Goal: Task Accomplishment & Management: Complete application form

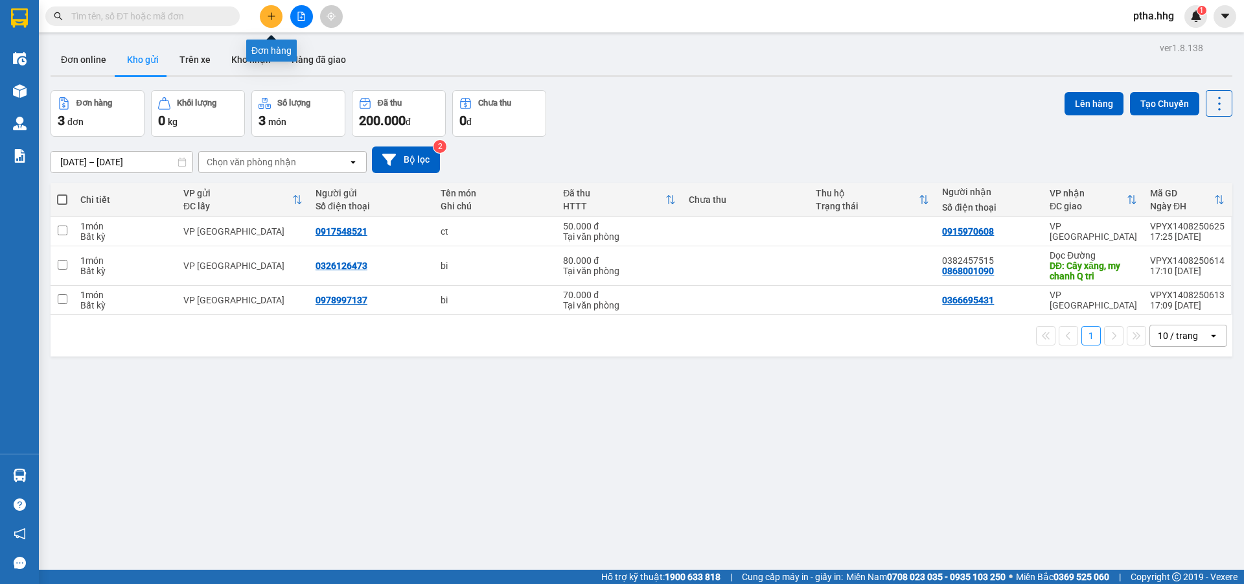
click at [271, 16] on icon "plus" at bounding box center [270, 16] width 7 height 1
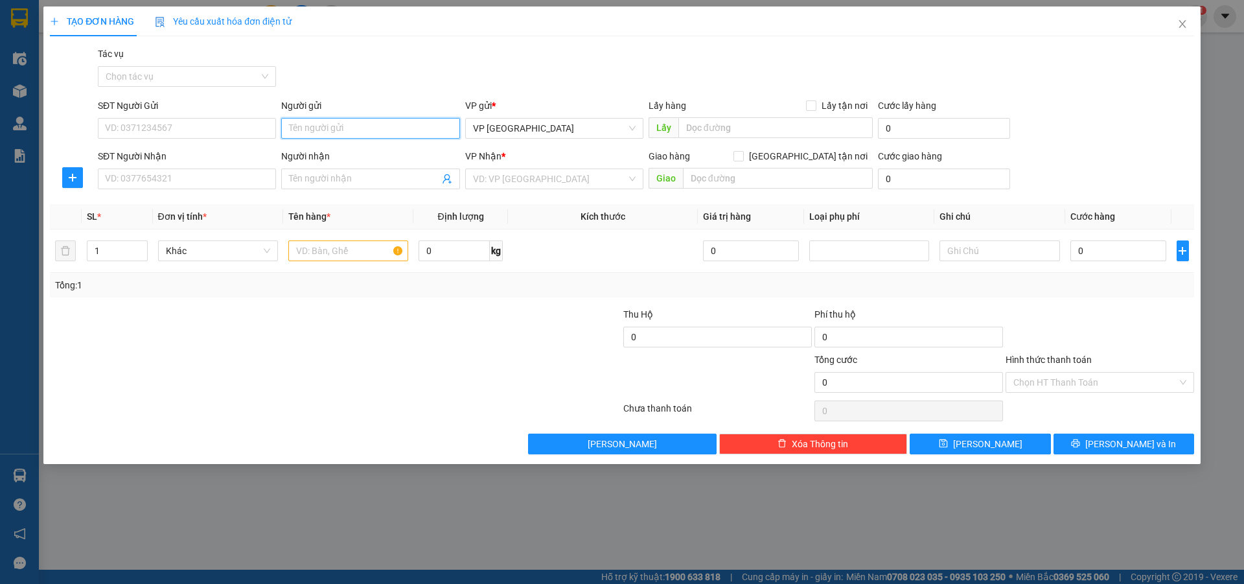
click at [310, 131] on input "Người gửi" at bounding box center [370, 128] width 178 height 21
type input "bac can"
click at [322, 170] on div "Bác Cận - 0389740529" at bounding box center [370, 175] width 163 height 14
type input "0389740529"
type input "Bác Cận"
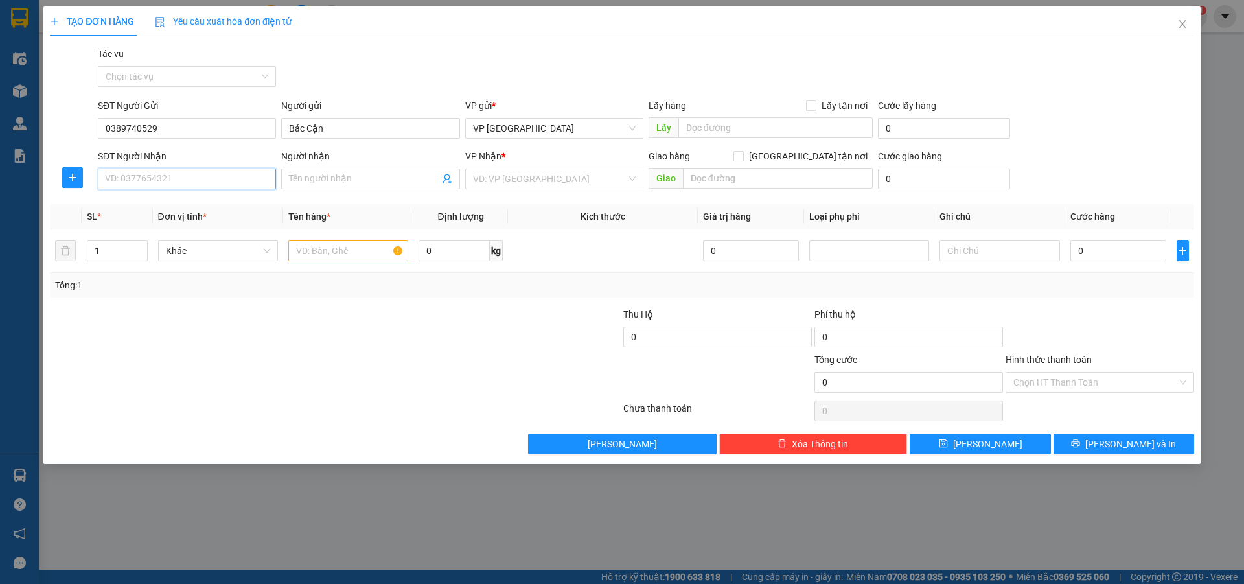
click at [192, 182] on input "SĐT Người Nhận" at bounding box center [187, 178] width 178 height 21
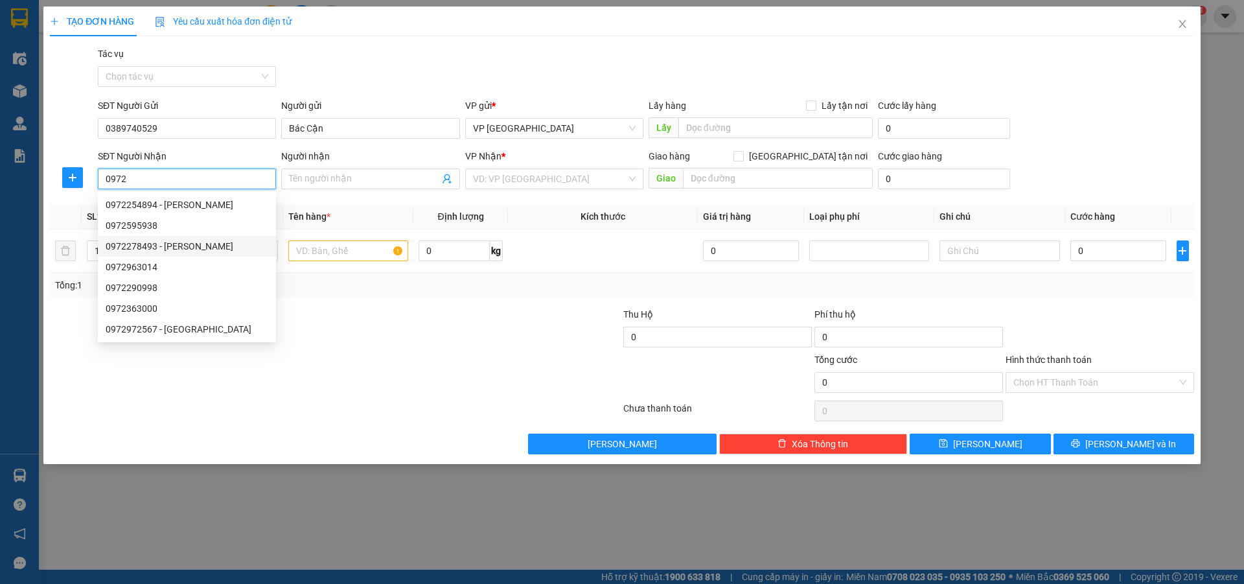
click at [131, 247] on div "0972278493 - [PERSON_NAME]" at bounding box center [187, 246] width 163 height 14
type input "0972278493"
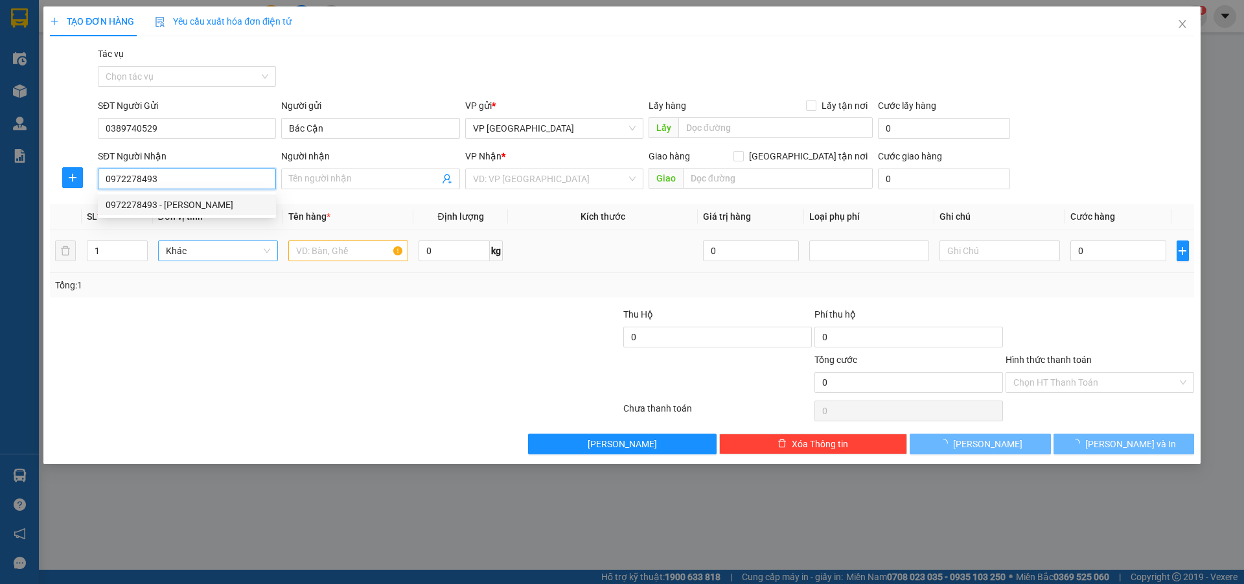
type input "[PERSON_NAME]"
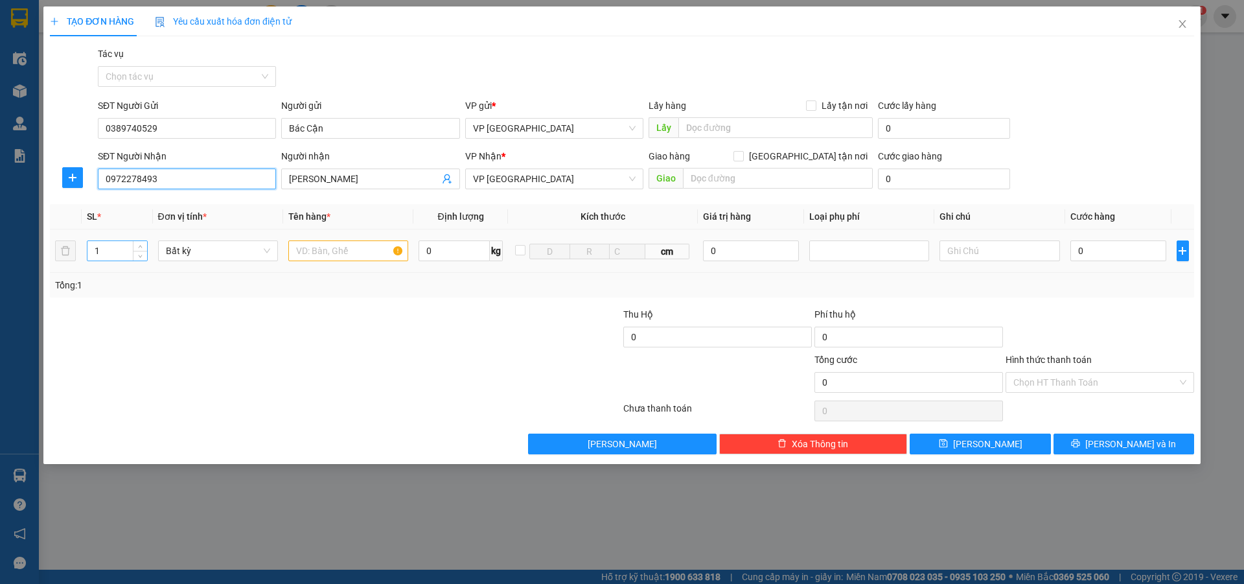
type input "0972278493"
click at [111, 257] on input "1" at bounding box center [117, 250] width 60 height 19
type input "2"
click at [295, 258] on input "text" at bounding box center [348, 250] width 120 height 21
type input "bi"
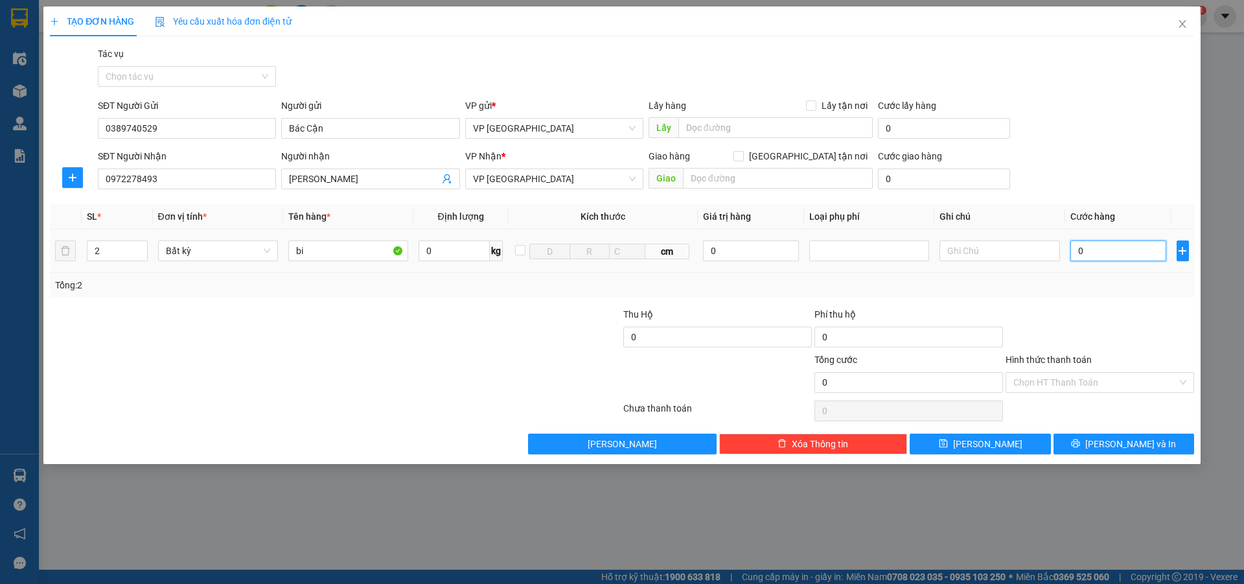
click at [1111, 254] on input "0" at bounding box center [1118, 250] width 97 height 21
type input "1"
type input "10"
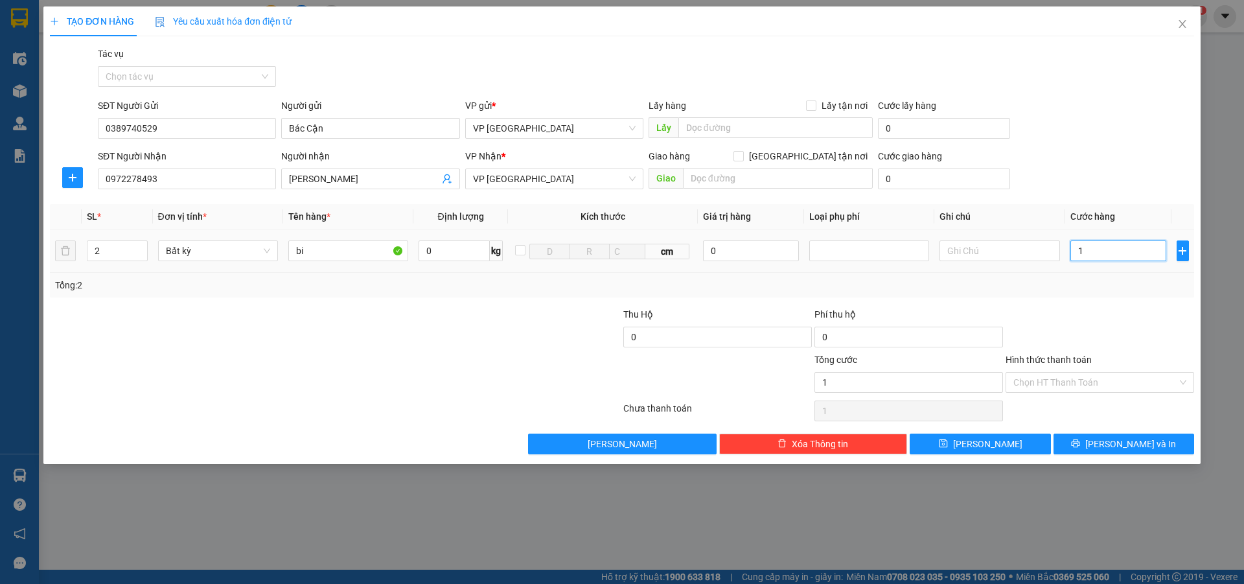
type input "10"
type input "100"
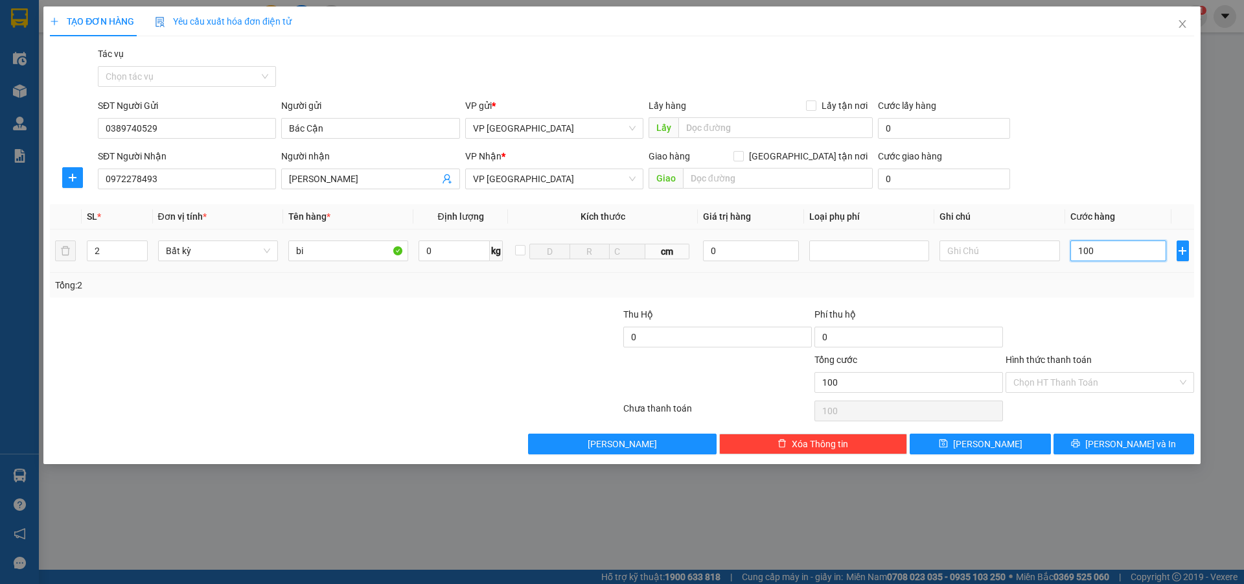
type input "1.000"
type input "10.000"
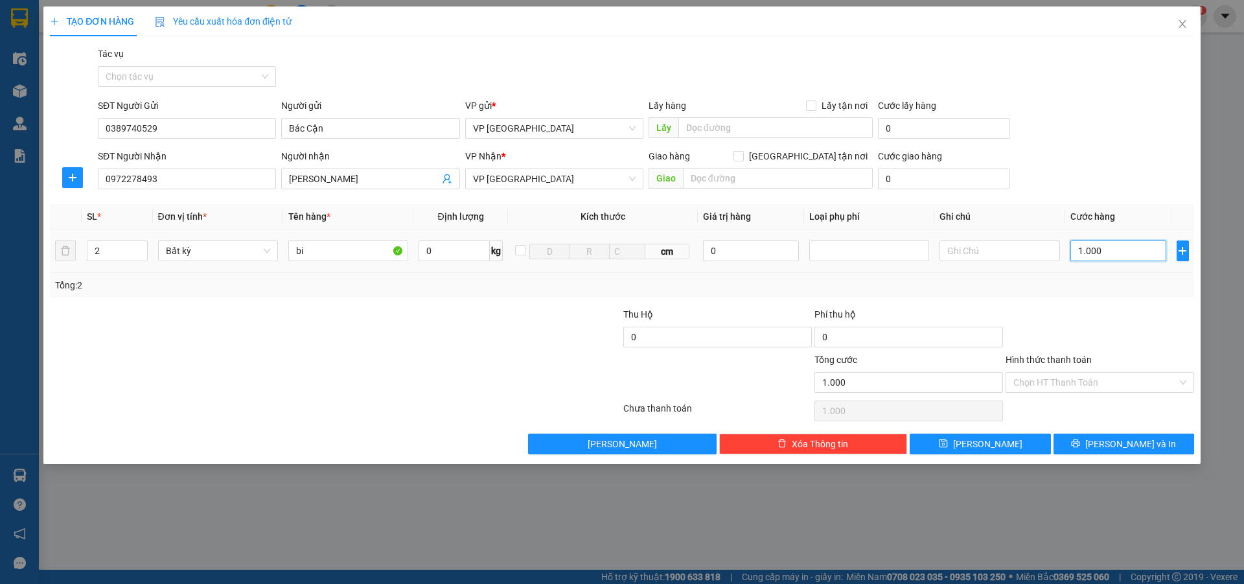
type input "10.000"
type input "100.000"
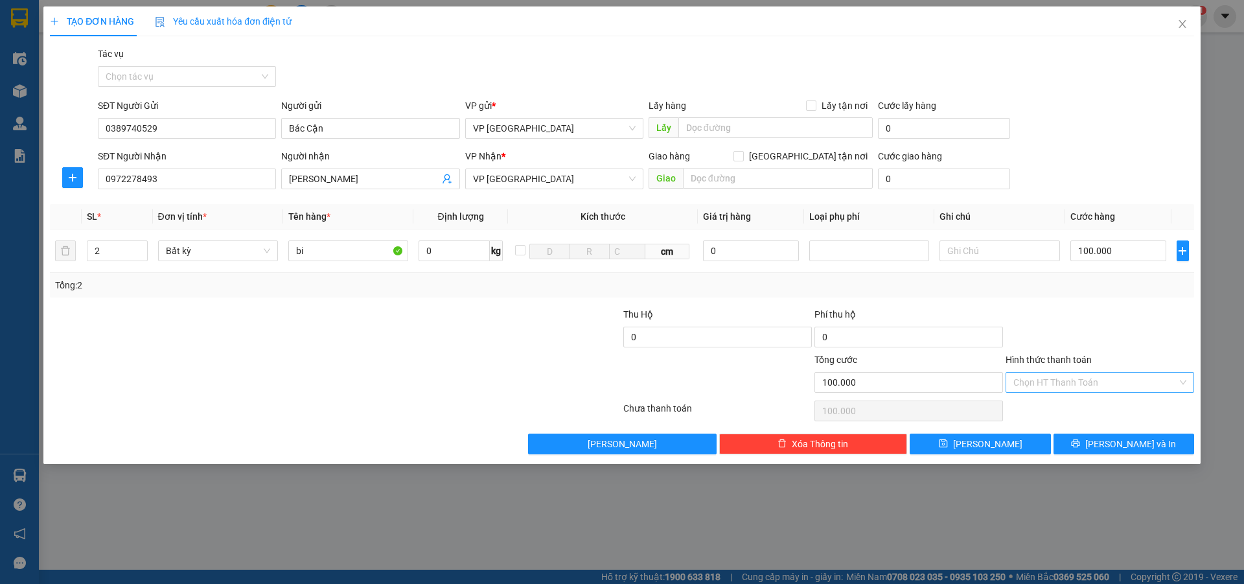
click at [1060, 378] on input "Hình thức thanh toán" at bounding box center [1095, 381] width 164 height 19
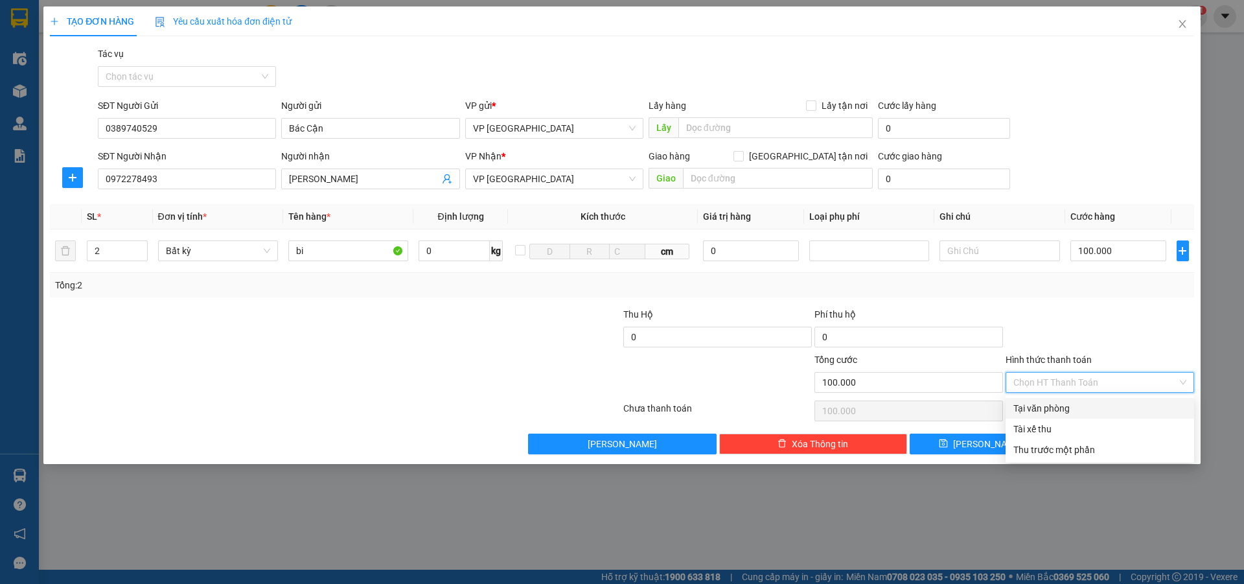
click at [1069, 407] on div "Tại văn phòng" at bounding box center [1099, 408] width 173 height 14
type input "0"
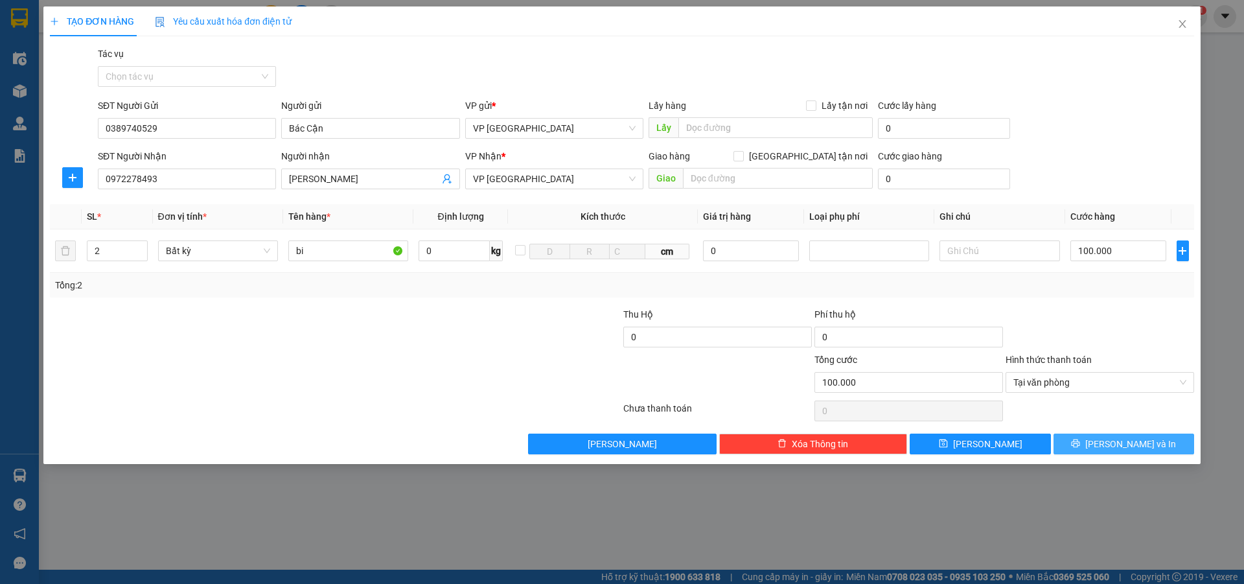
click at [1124, 439] on span "[PERSON_NAME] và In" at bounding box center [1130, 444] width 91 height 14
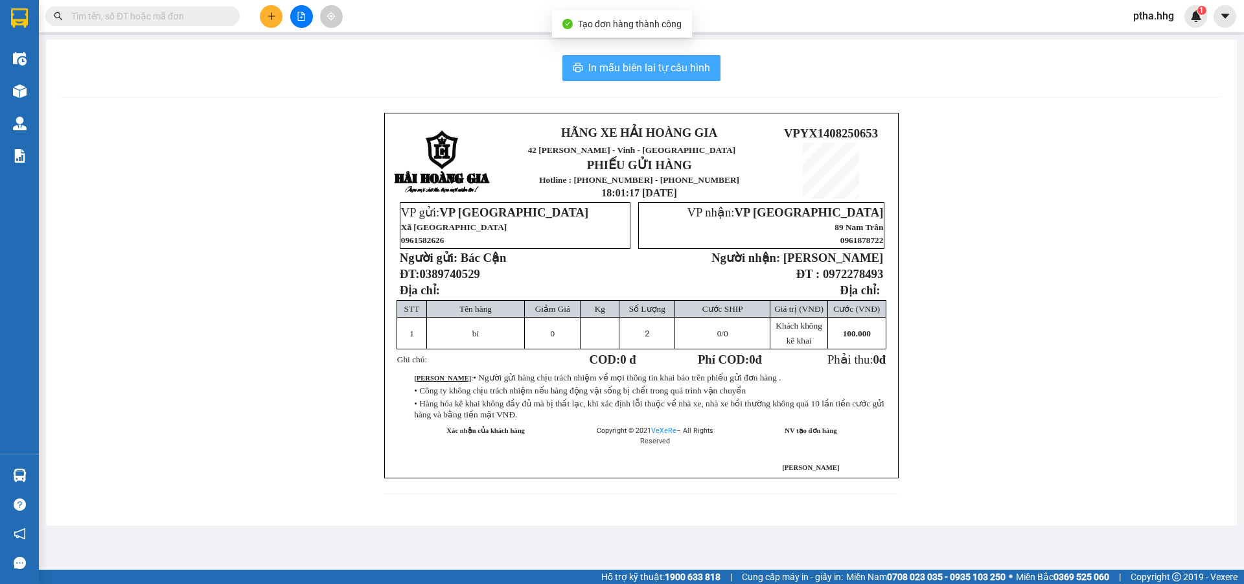
click at [661, 78] on button "In mẫu biên lai tự cấu hình" at bounding box center [641, 68] width 158 height 26
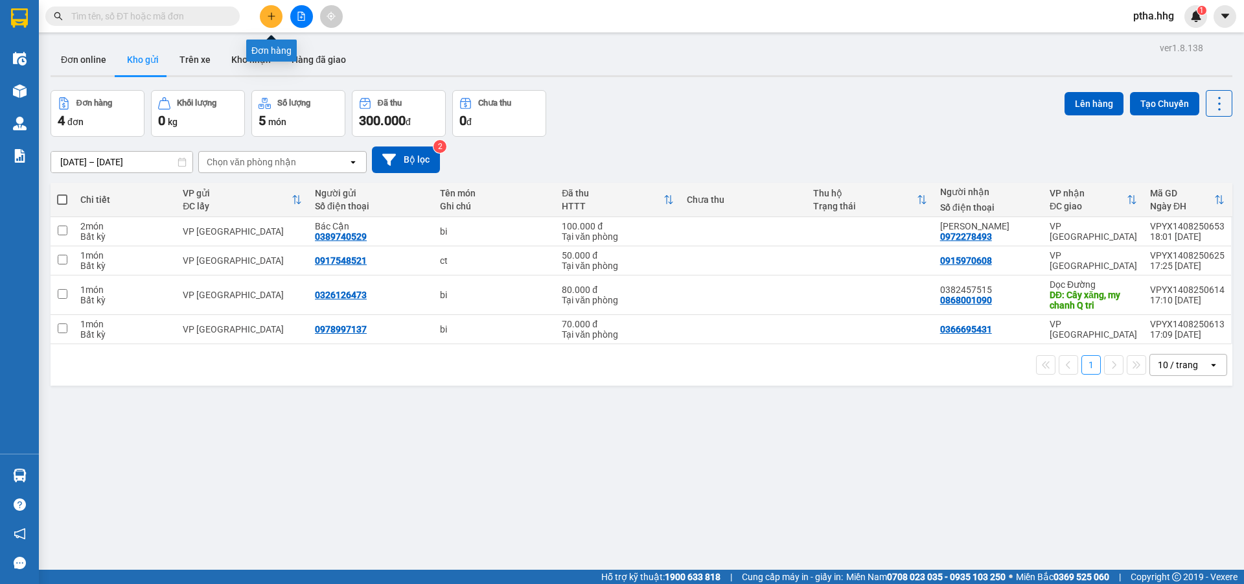
click at [279, 21] on button at bounding box center [271, 16] width 23 height 23
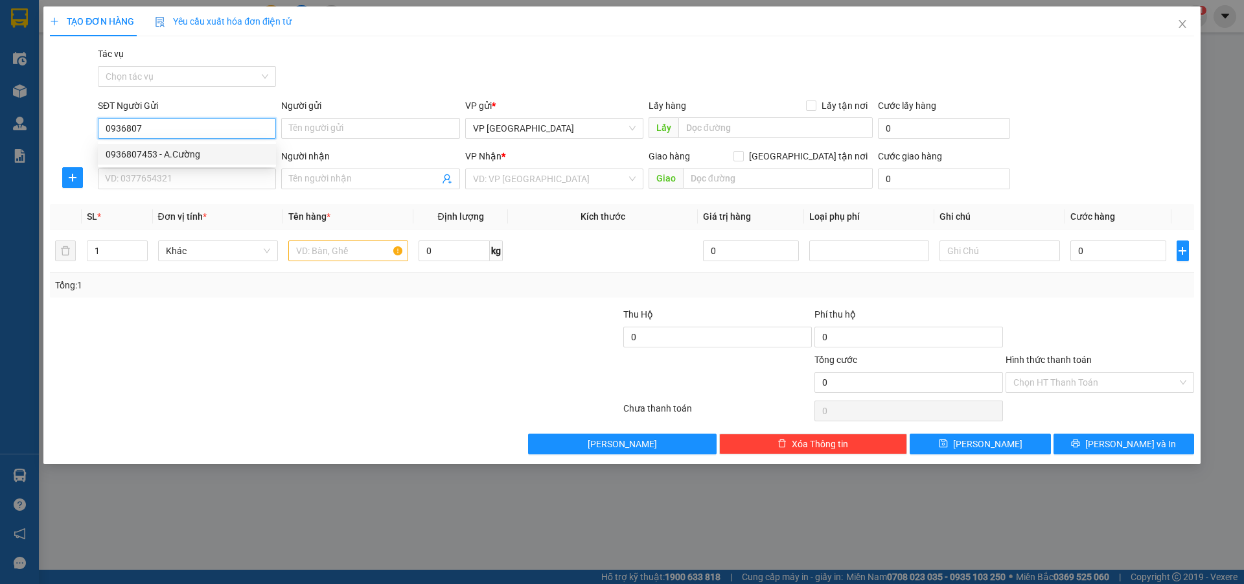
click at [147, 155] on div "0936807453 - A.Cường" at bounding box center [187, 154] width 163 height 14
type input "0936807453"
type input "A.Cường"
type input "0936807453"
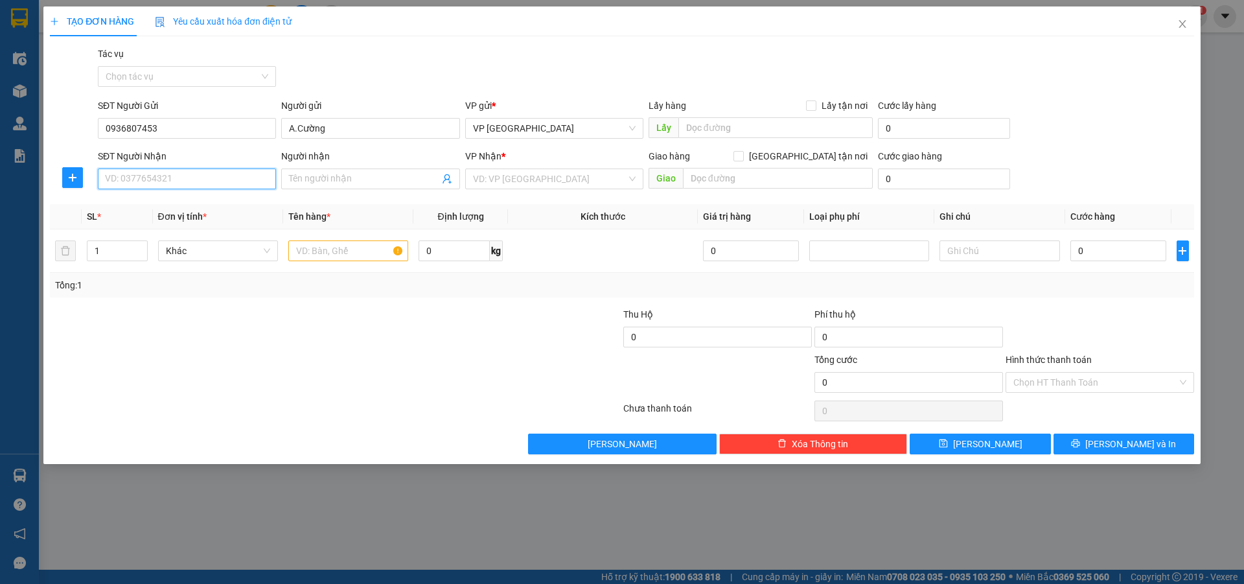
click at [148, 181] on input "SĐT Người Nhận" at bounding box center [187, 178] width 178 height 21
click at [150, 223] on div "0344258854 - tiên" at bounding box center [187, 225] width 163 height 14
type input "0344258854"
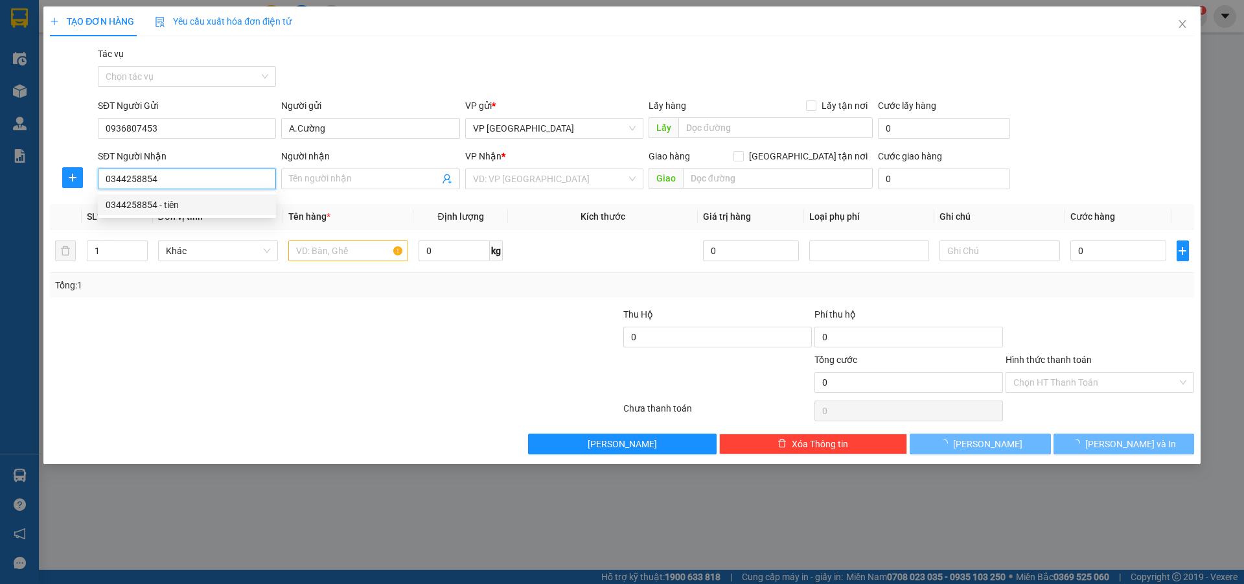
type input "tiên"
checkbox input "true"
type input "Trưng nữ [PERSON_NAME], [GEOGRAPHIC_DATA],"
type input "50.000"
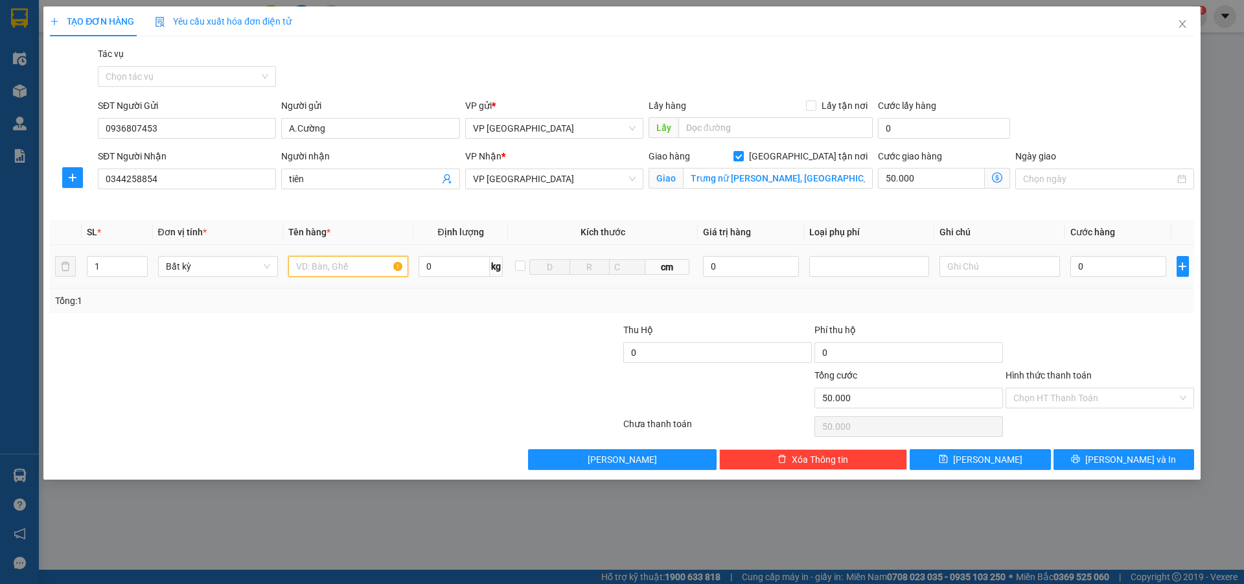
click at [326, 271] on input "text" at bounding box center [348, 266] width 120 height 21
type input "ho so"
click at [1098, 262] on input "0" at bounding box center [1118, 266] width 97 height 21
type input "5"
type input "50.005"
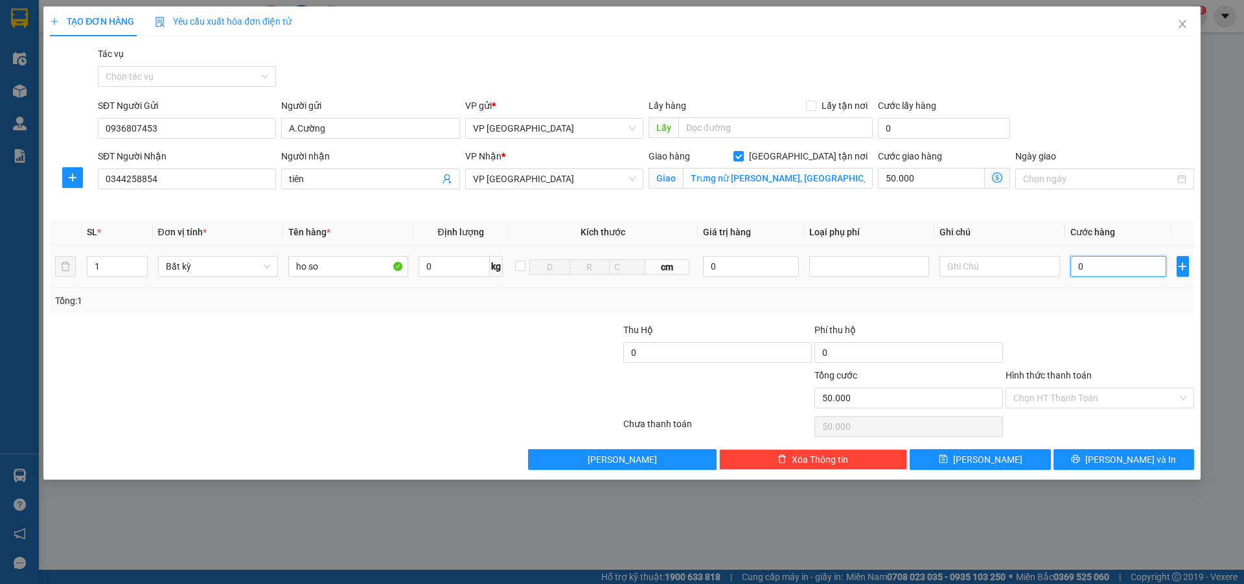
type input "50.005"
type input "50"
type input "50.050"
type input "500"
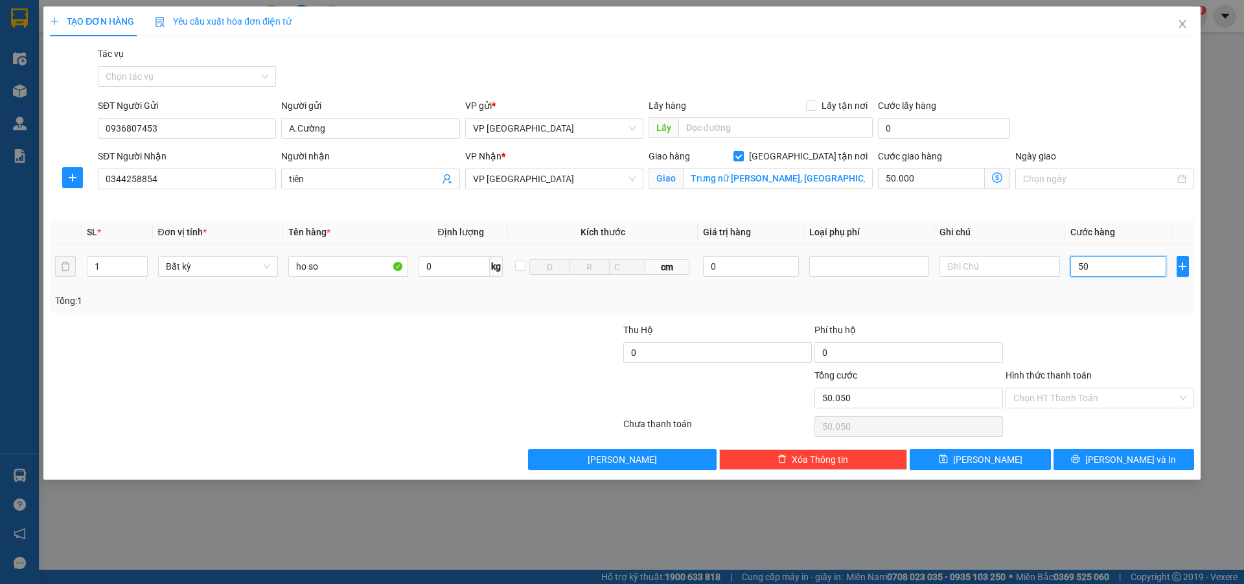
type input "50.500"
type input "5.000"
type input "55.000"
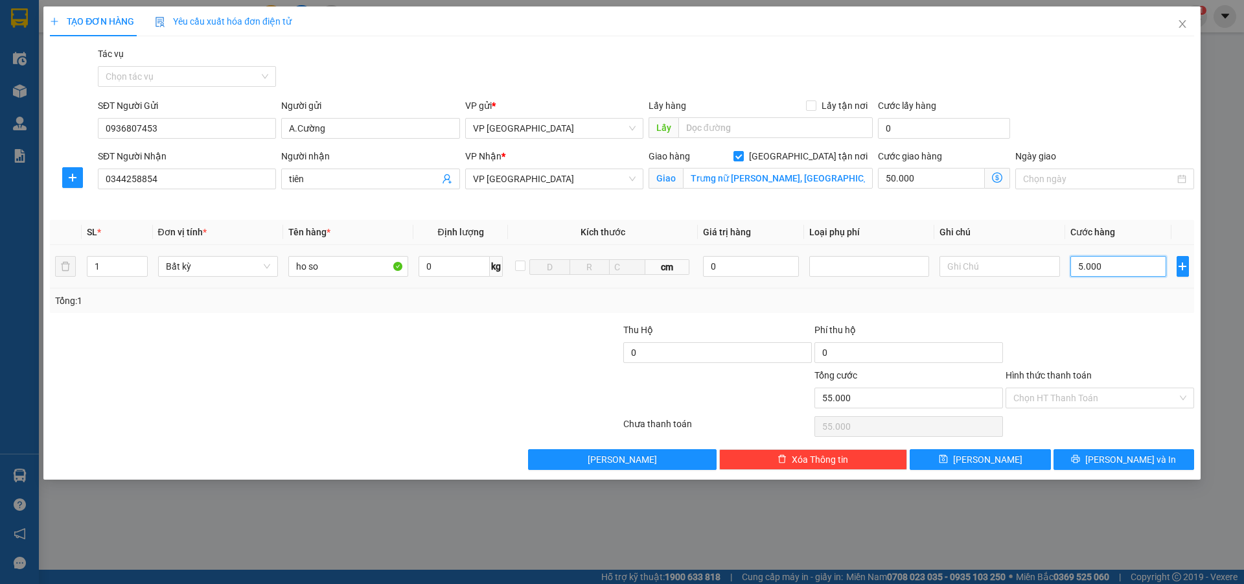
type input "50.000"
type input "100.000"
type input "50.000"
click at [1095, 457] on button "[PERSON_NAME] và In" at bounding box center [1123, 459] width 141 height 21
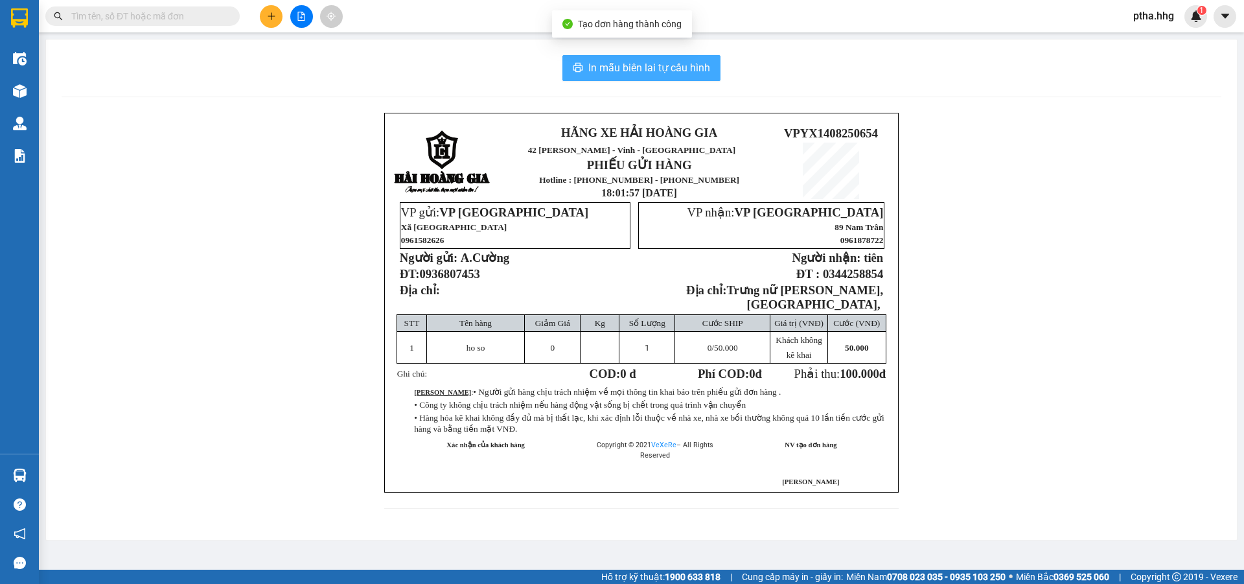
click at [710, 69] on button "In mẫu biên lai tự cấu hình" at bounding box center [641, 68] width 158 height 26
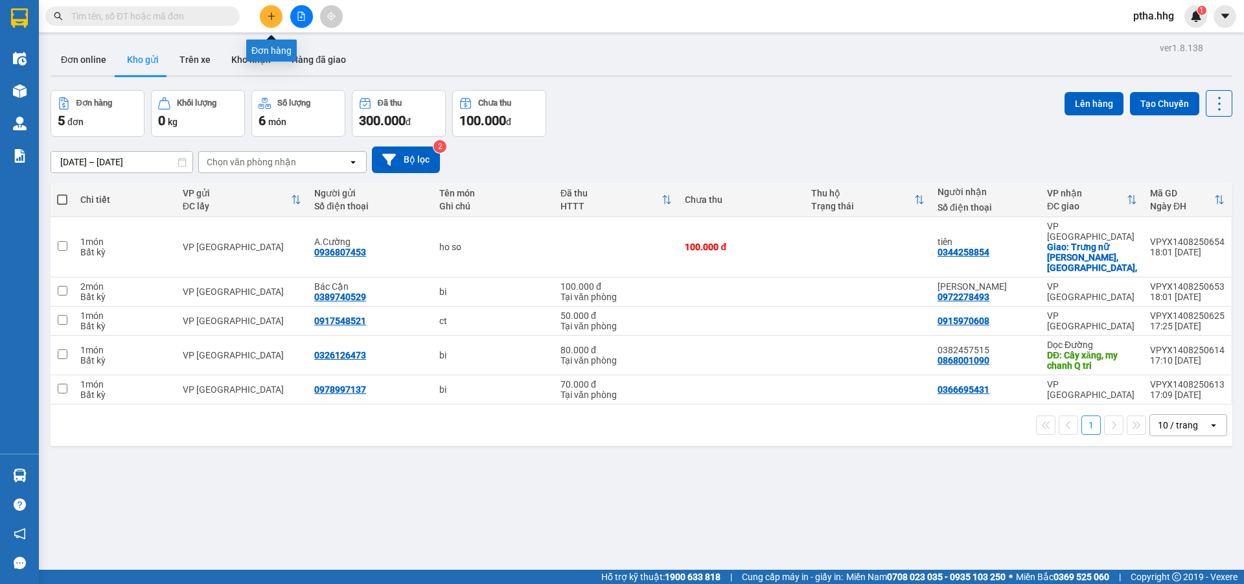
click at [273, 16] on icon "plus" at bounding box center [271, 16] width 9 height 9
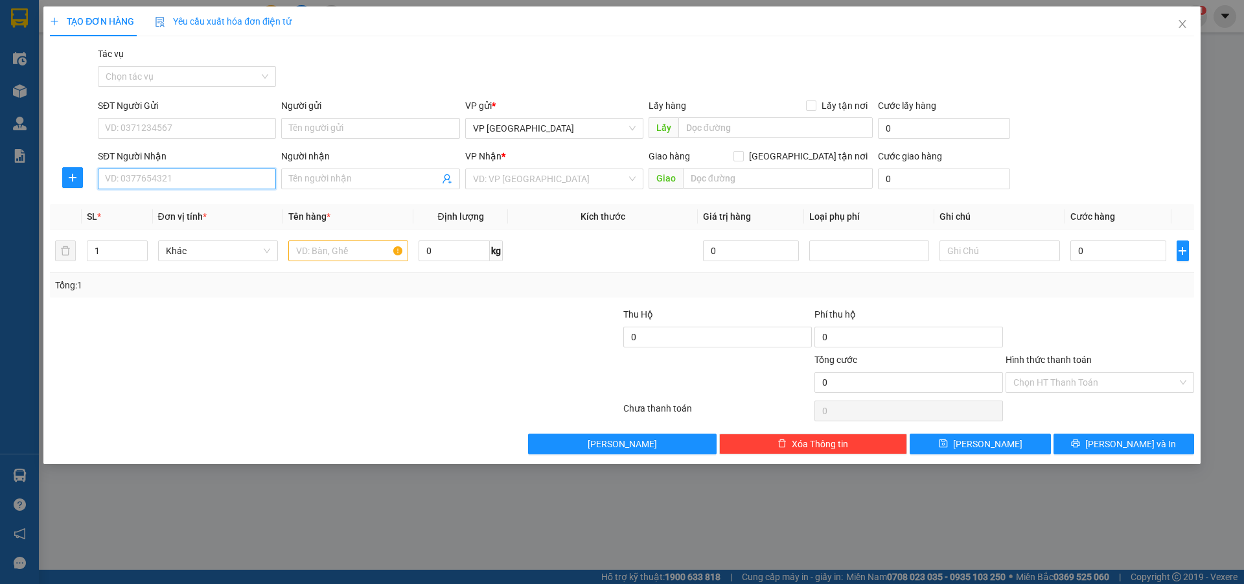
click at [122, 182] on input "SĐT Người Nhận" at bounding box center [187, 178] width 178 height 21
click at [138, 205] on div "0342986671" at bounding box center [187, 205] width 163 height 14
type input "0342986671"
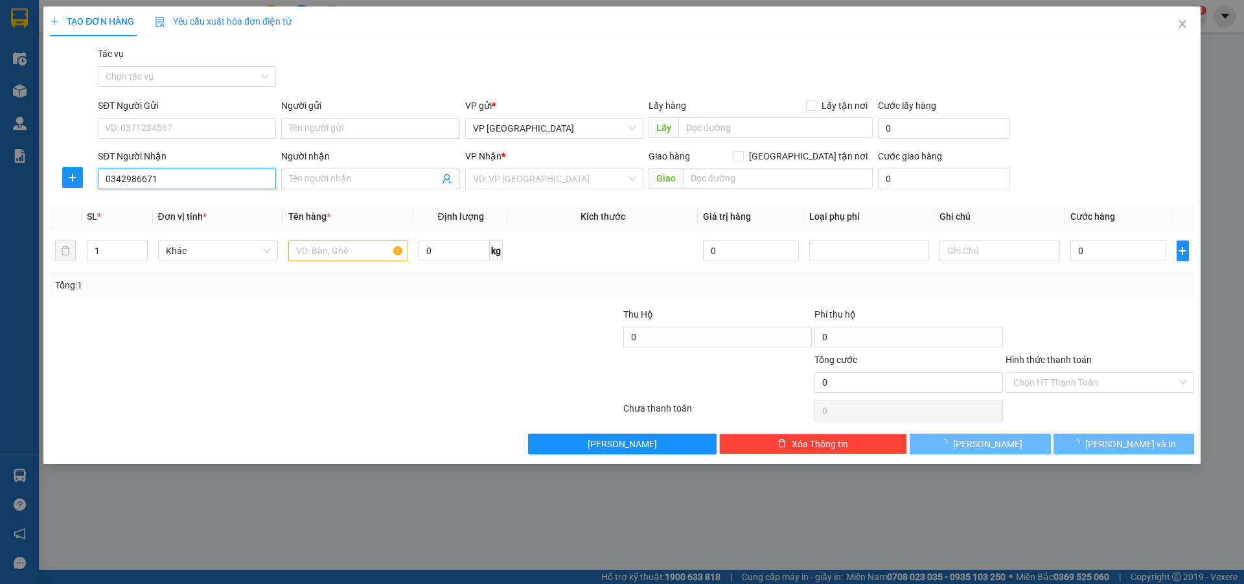
type input "q trị"
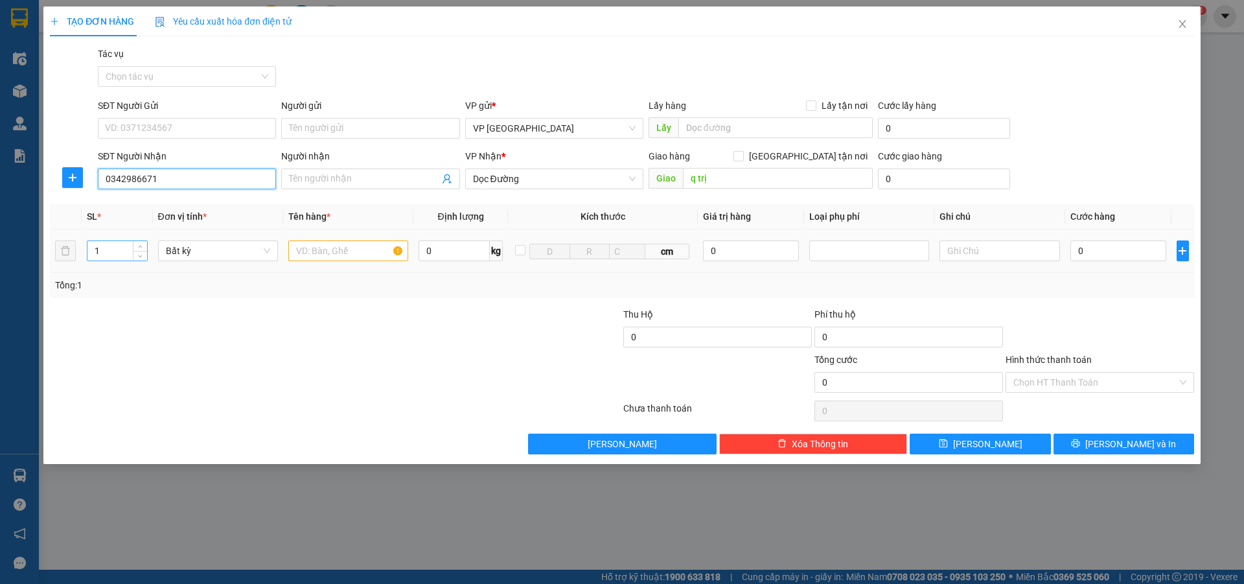
type input "0342986671"
click at [109, 251] on input "1" at bounding box center [117, 250] width 60 height 19
type input "2"
click at [305, 254] on input "text" at bounding box center [348, 250] width 120 height 21
type input "xop+bi"
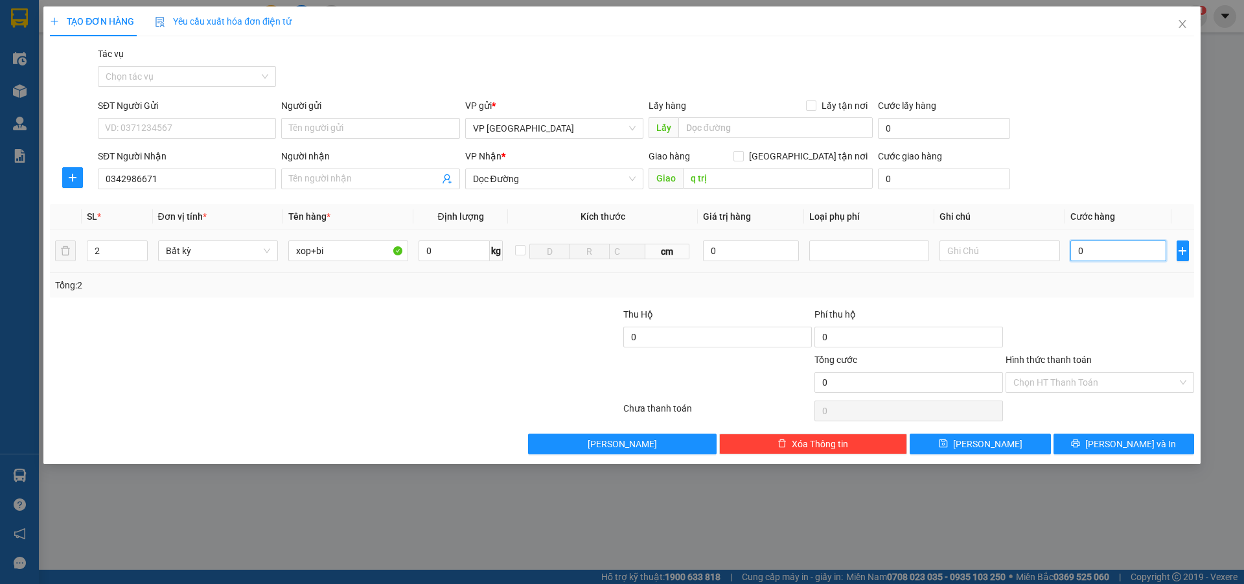
click at [1116, 248] on input "0" at bounding box center [1118, 250] width 97 height 21
type input "1"
type input "15"
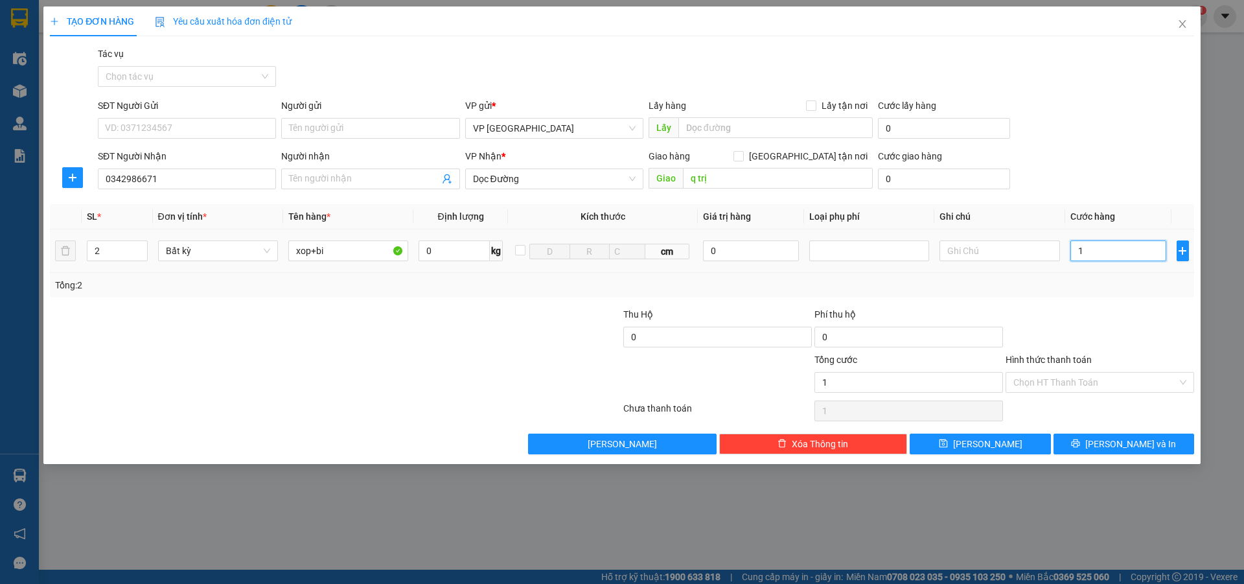
type input "15"
type input "150"
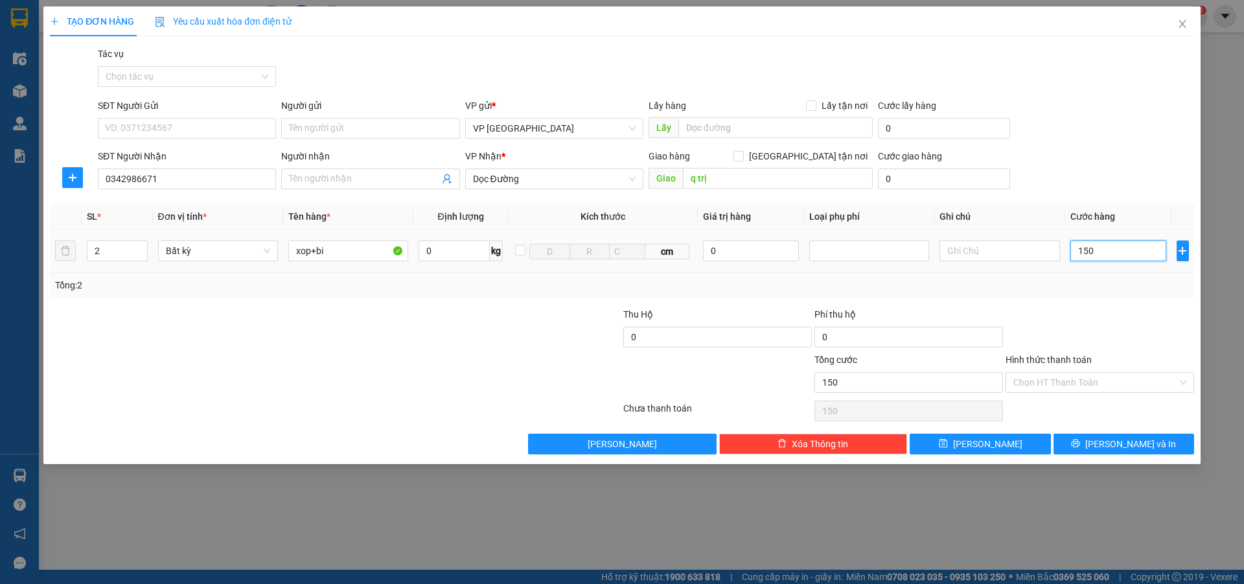
type input "1.500"
type input "15.000"
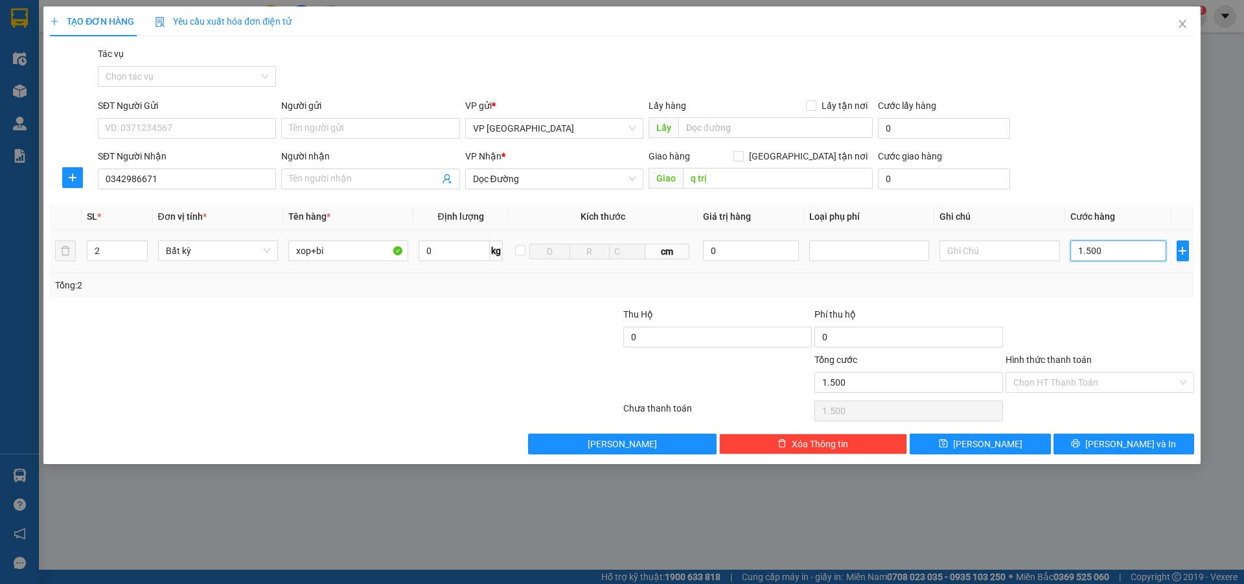
type input "15.000"
type input "150.000"
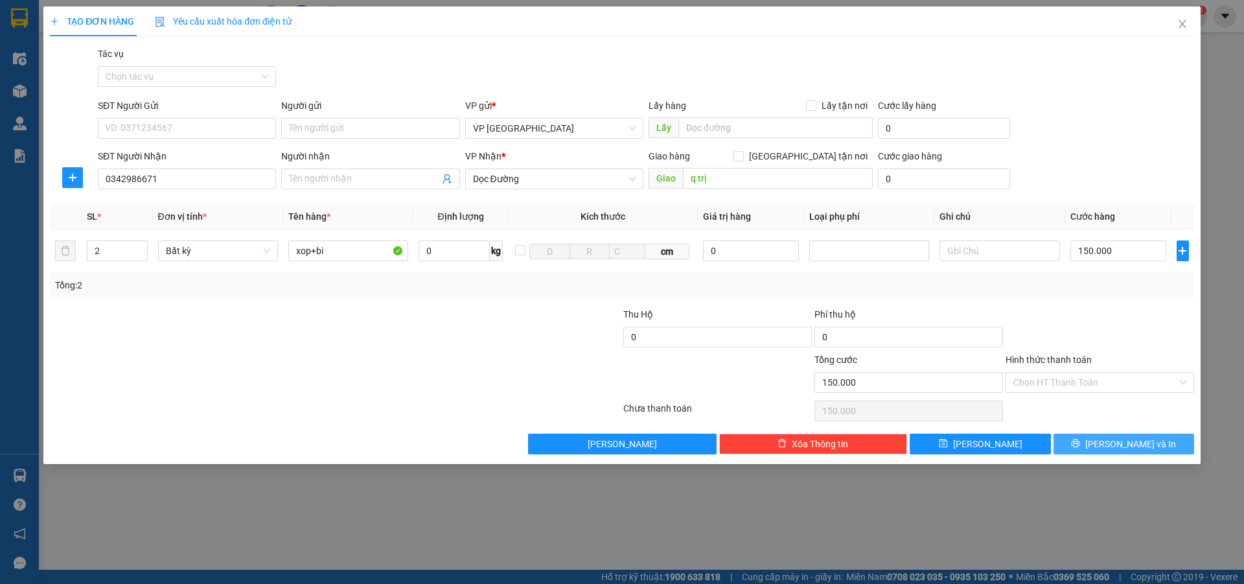
click at [1080, 440] on icon "printer" at bounding box center [1075, 442] width 9 height 9
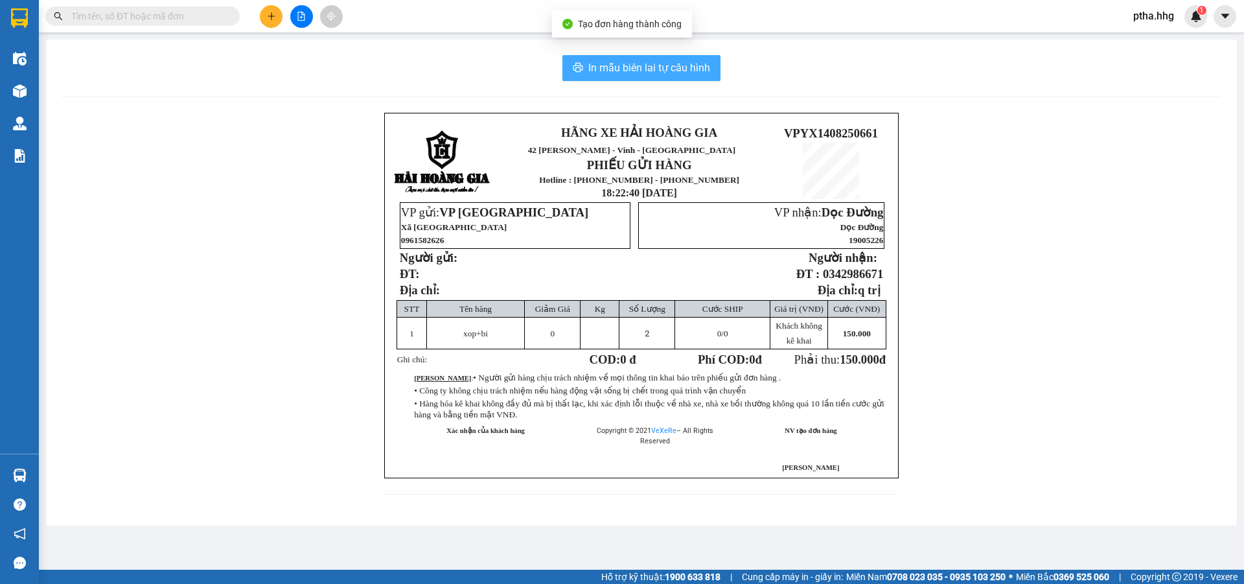
drag, startPoint x: 682, startPoint y: 59, endPoint x: 718, endPoint y: 116, distance: 67.6
click at [681, 63] on button "In mẫu biên lai tự cấu hình" at bounding box center [641, 68] width 158 height 26
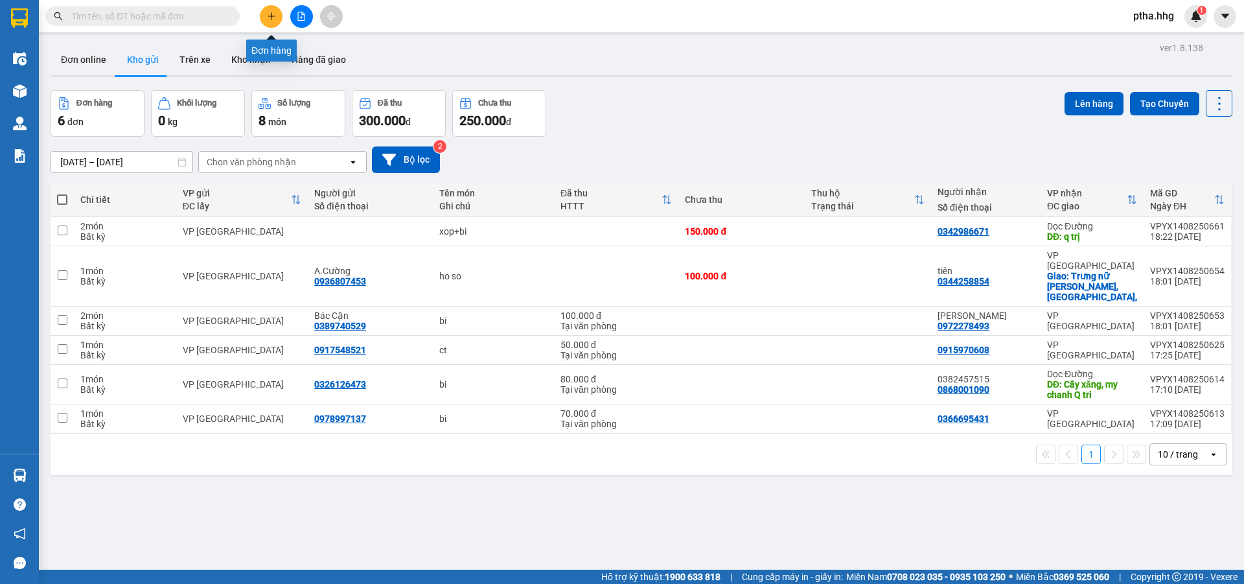
click at [273, 21] on button at bounding box center [271, 16] width 23 height 23
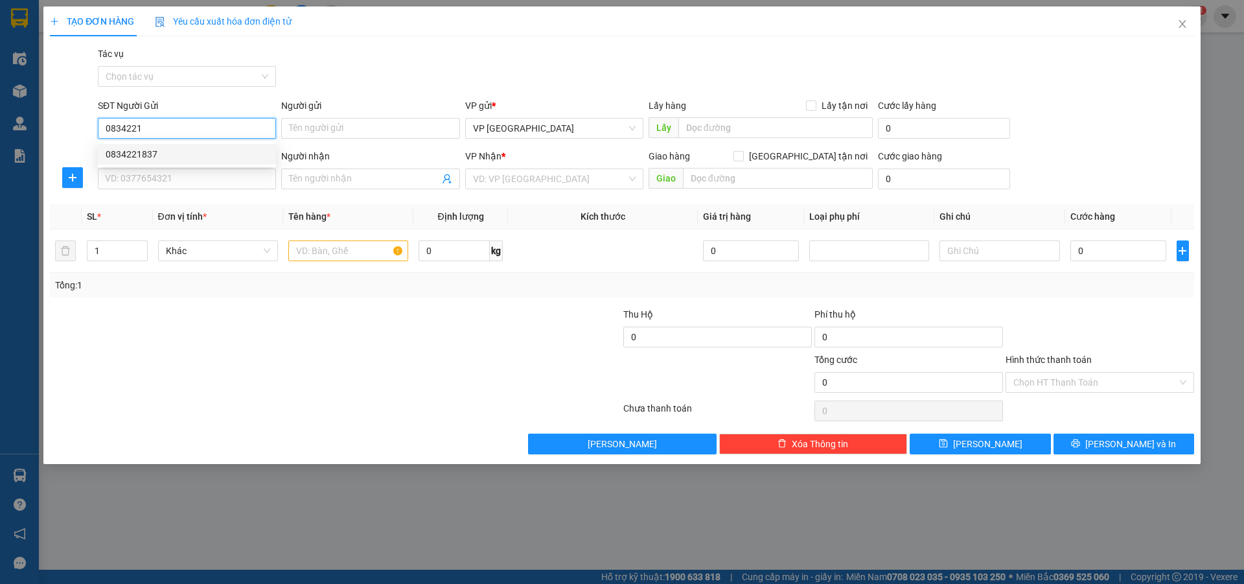
click at [128, 151] on div "0834221837" at bounding box center [187, 154] width 163 height 14
type input "0834221837"
click at [124, 179] on input "SĐT Người Nhận" at bounding box center [187, 178] width 178 height 21
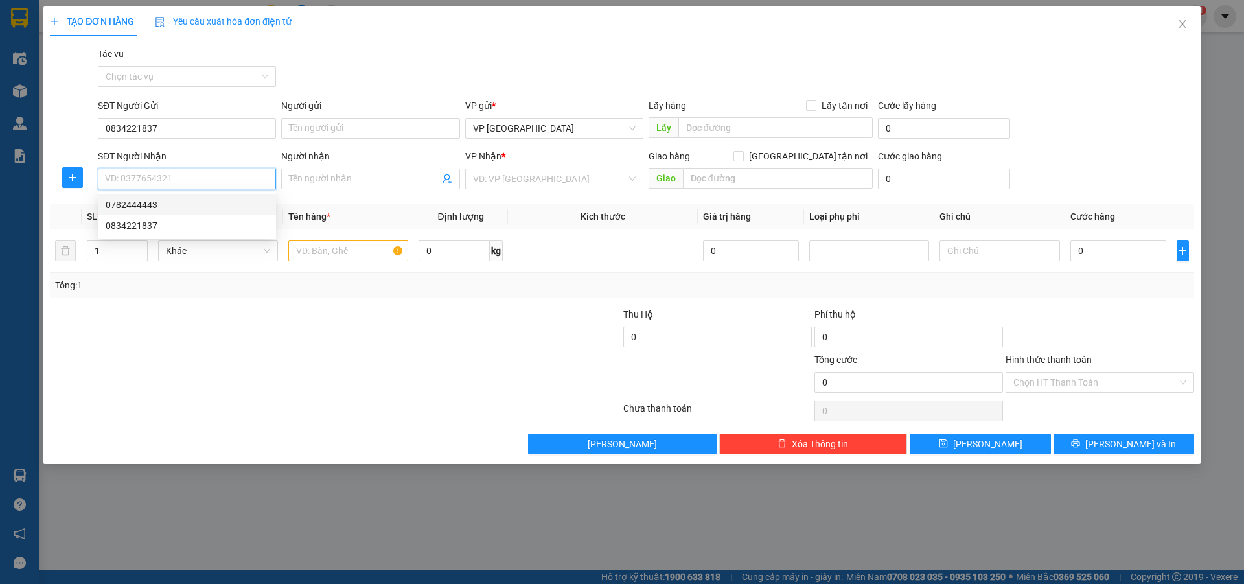
click at [128, 204] on div "0782444443" at bounding box center [187, 205] width 163 height 14
type input "0782444443"
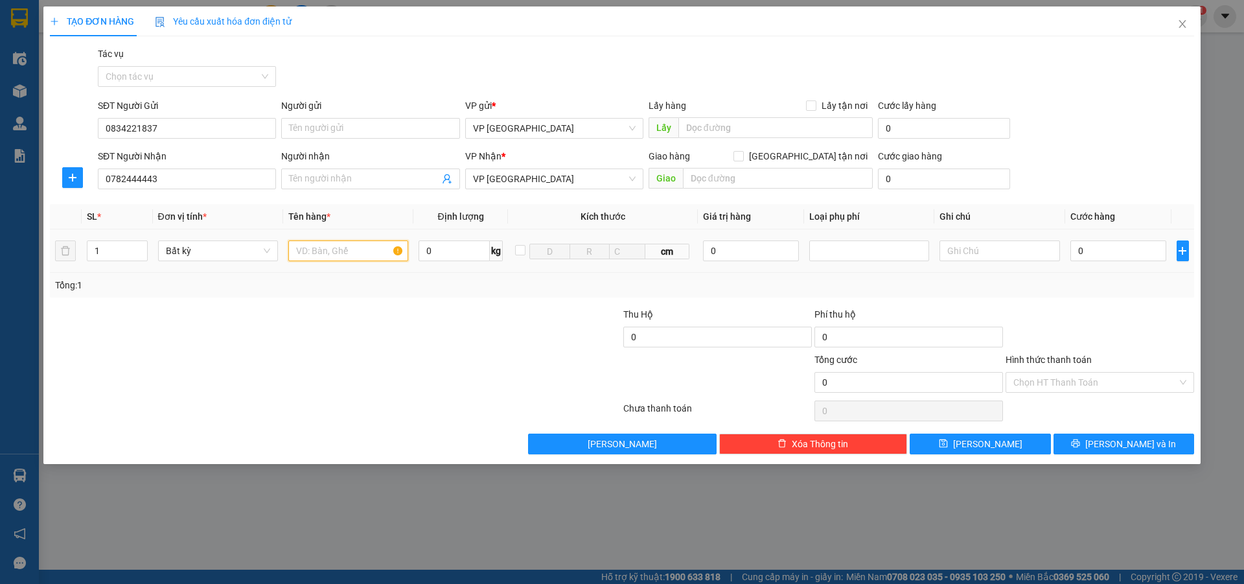
click at [323, 255] on input "text" at bounding box center [348, 250] width 120 height 21
type input "xop"
click at [1111, 248] on input "0" at bounding box center [1118, 250] width 97 height 21
type input "6"
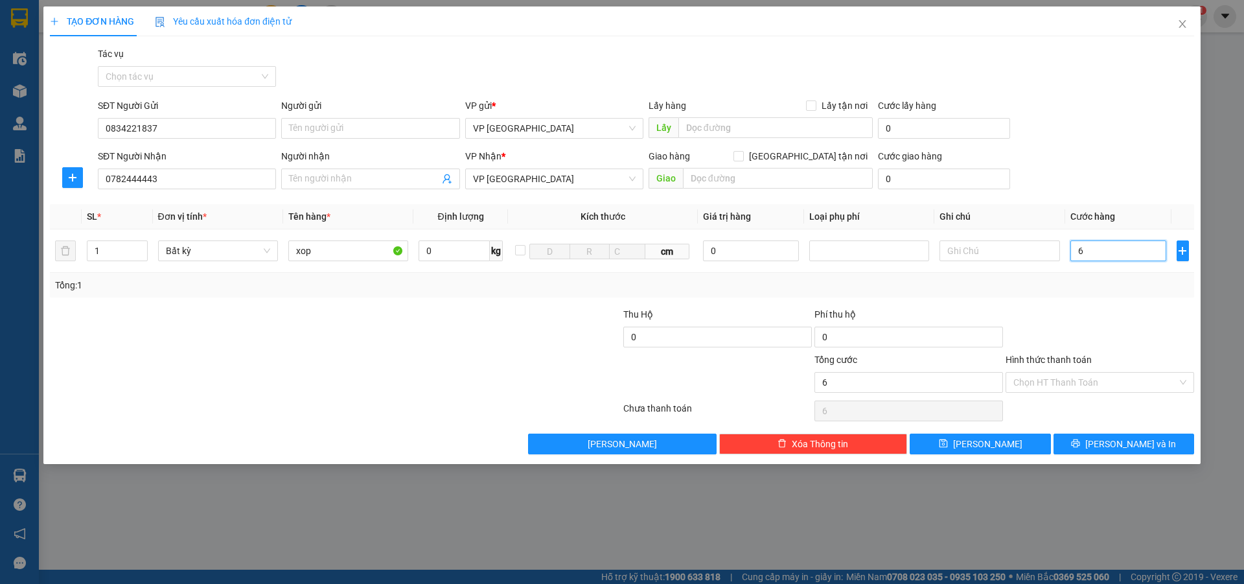
type input "6"
type input "60"
type input "600"
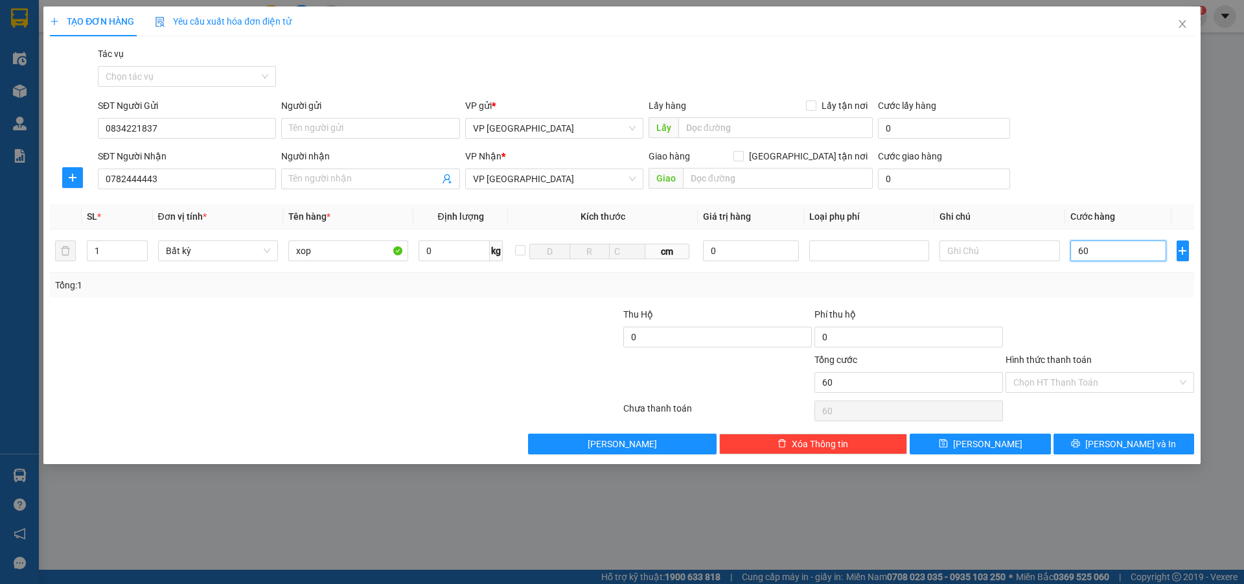
type input "600"
type input "6.000"
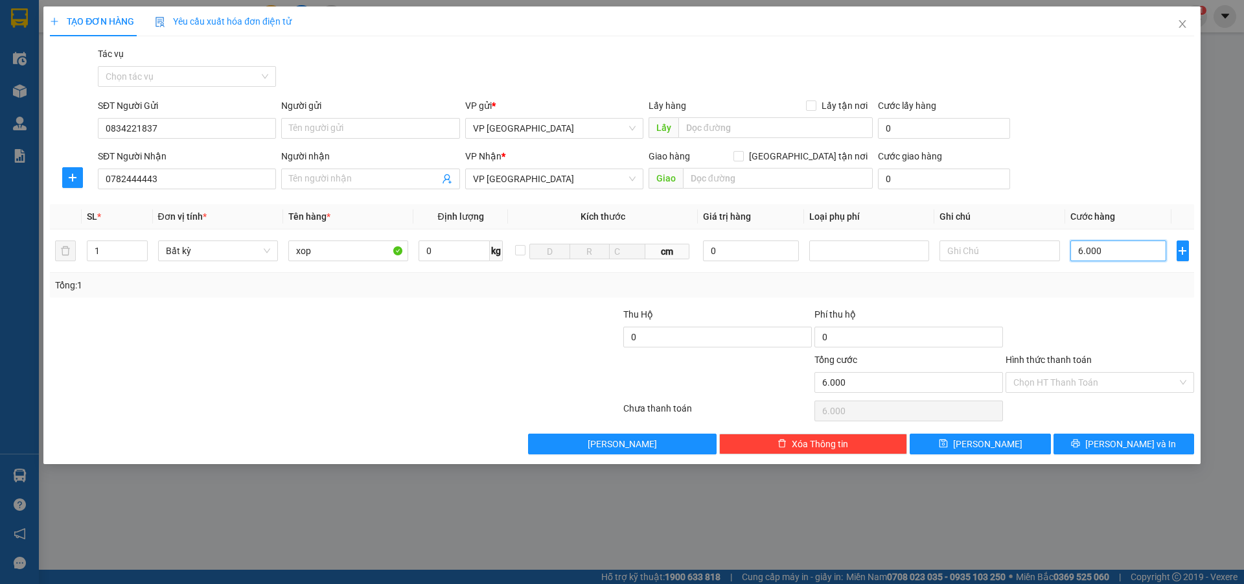
type input "60.000"
drag, startPoint x: 1047, startPoint y: 375, endPoint x: 1057, endPoint y: 411, distance: 37.5
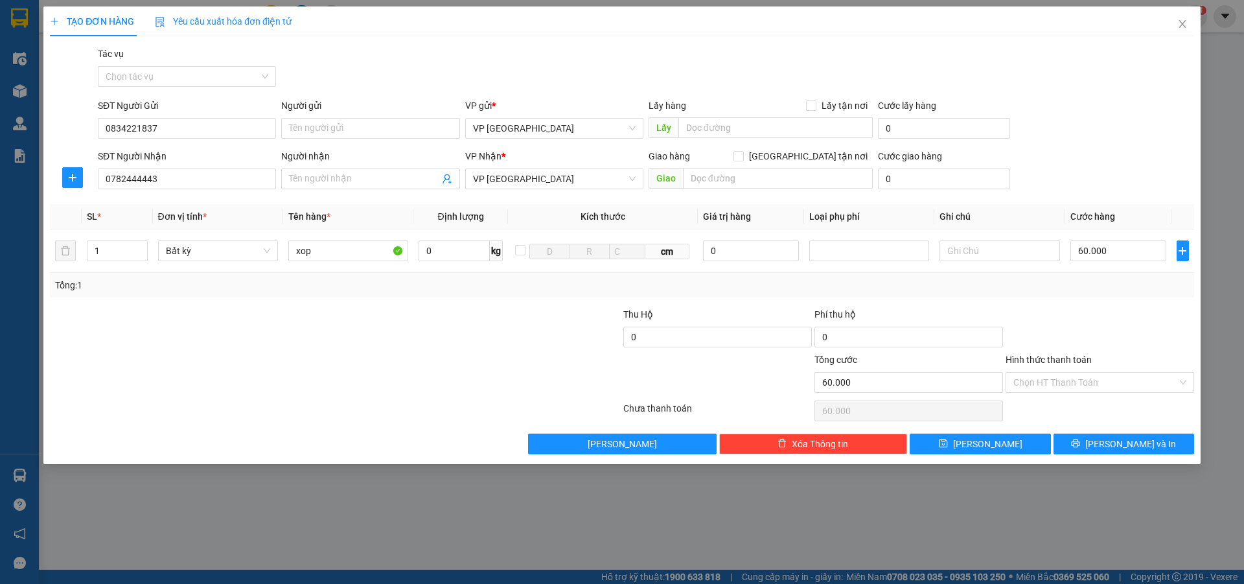
click at [1047, 376] on input "Hình thức thanh toán" at bounding box center [1095, 381] width 164 height 19
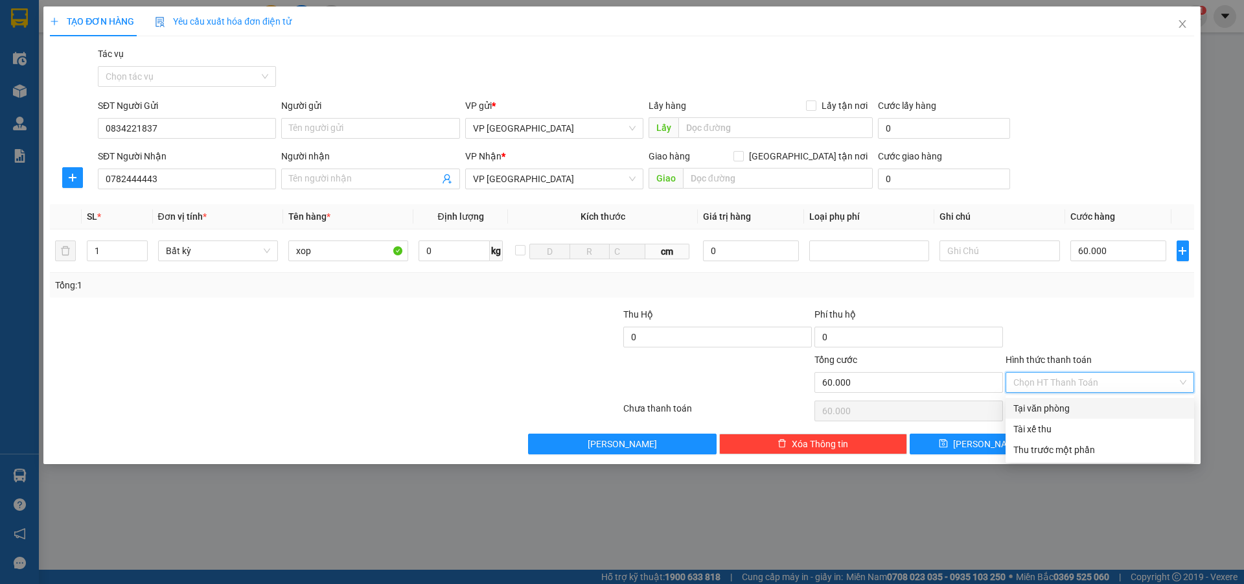
click at [1057, 411] on div "Tại văn phòng" at bounding box center [1099, 408] width 173 height 14
type input "0"
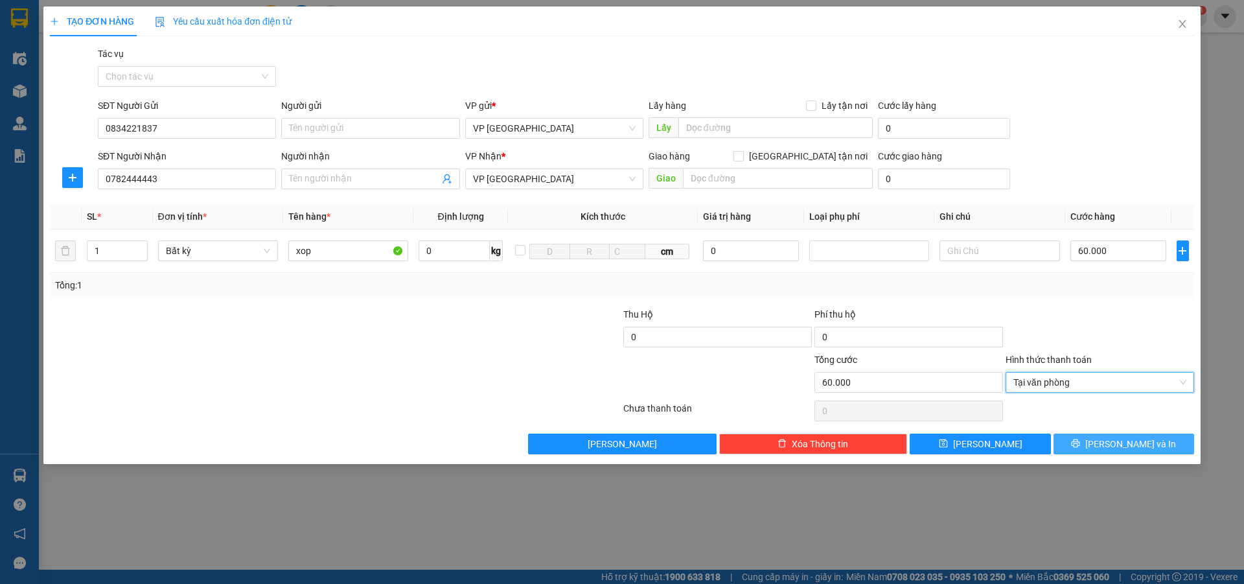
click at [1115, 446] on span "[PERSON_NAME] và In" at bounding box center [1130, 444] width 91 height 14
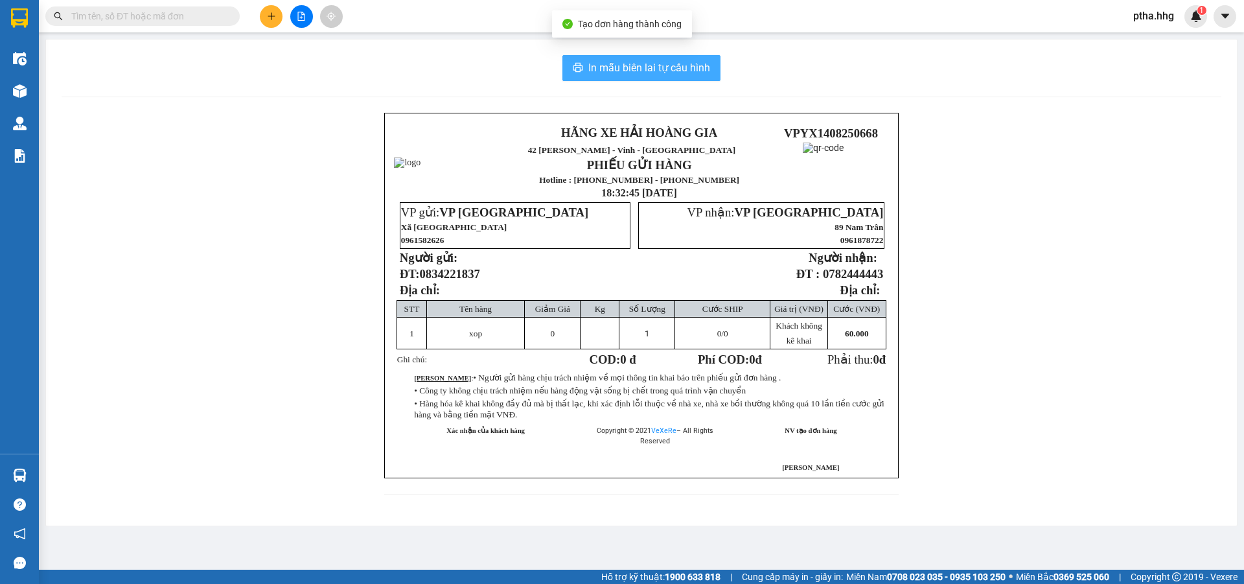
click at [662, 61] on span "In mẫu biên lai tự cấu hình" at bounding box center [649, 68] width 122 height 16
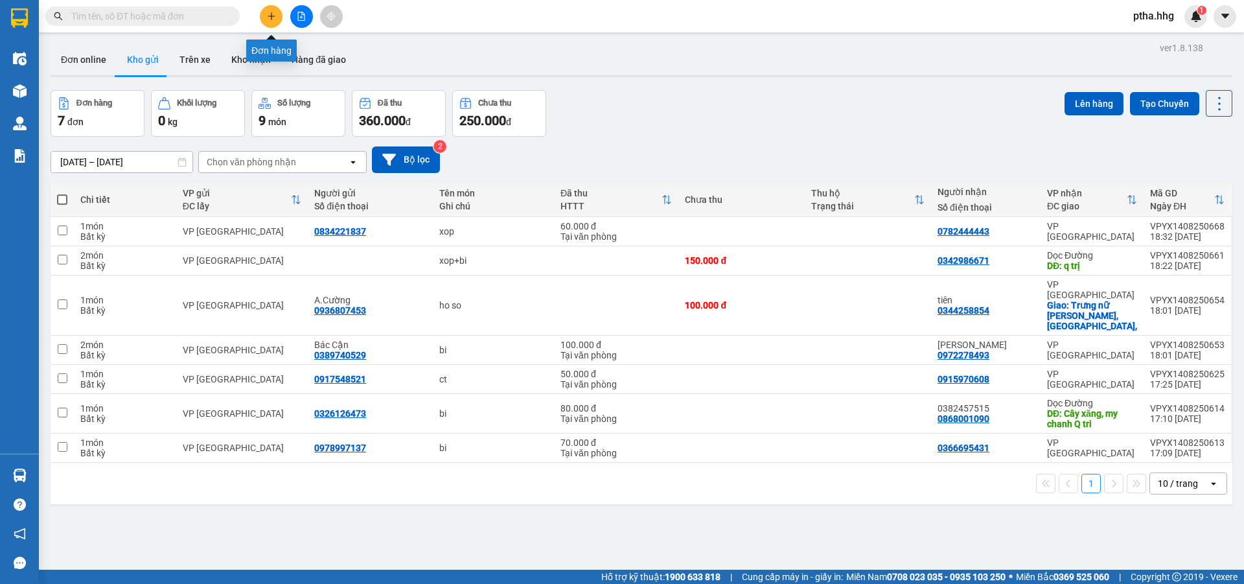
click at [271, 10] on button at bounding box center [271, 16] width 23 height 23
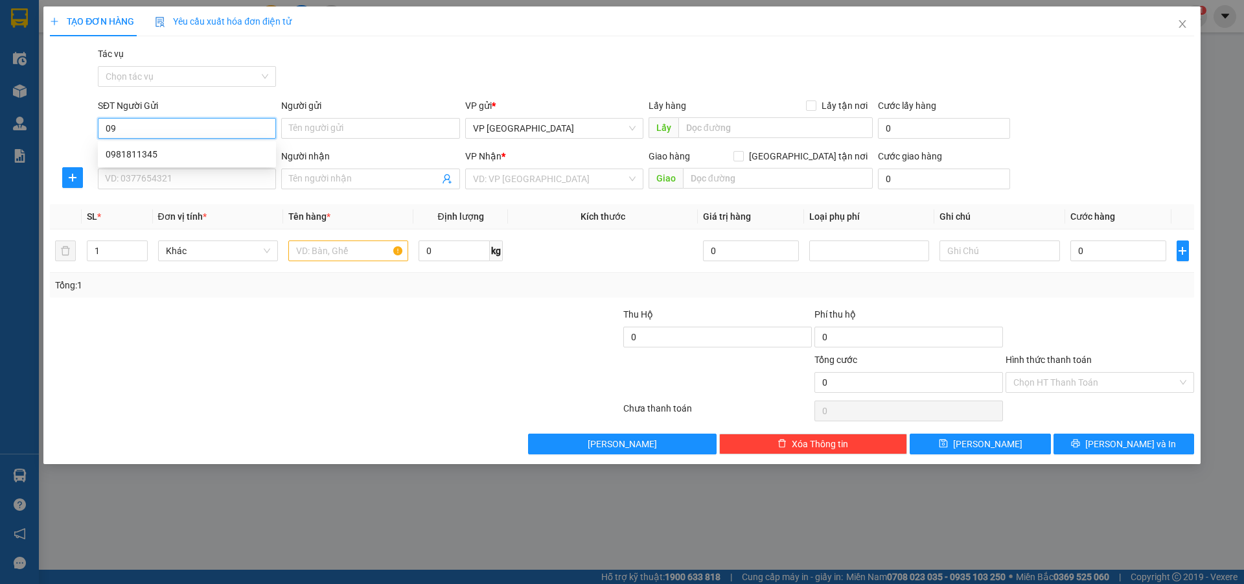
type input "0"
click at [148, 149] on div "0981811345" at bounding box center [187, 154] width 163 height 14
type input "0981811345"
click at [1190, 23] on span "Close" at bounding box center [1182, 24] width 36 height 36
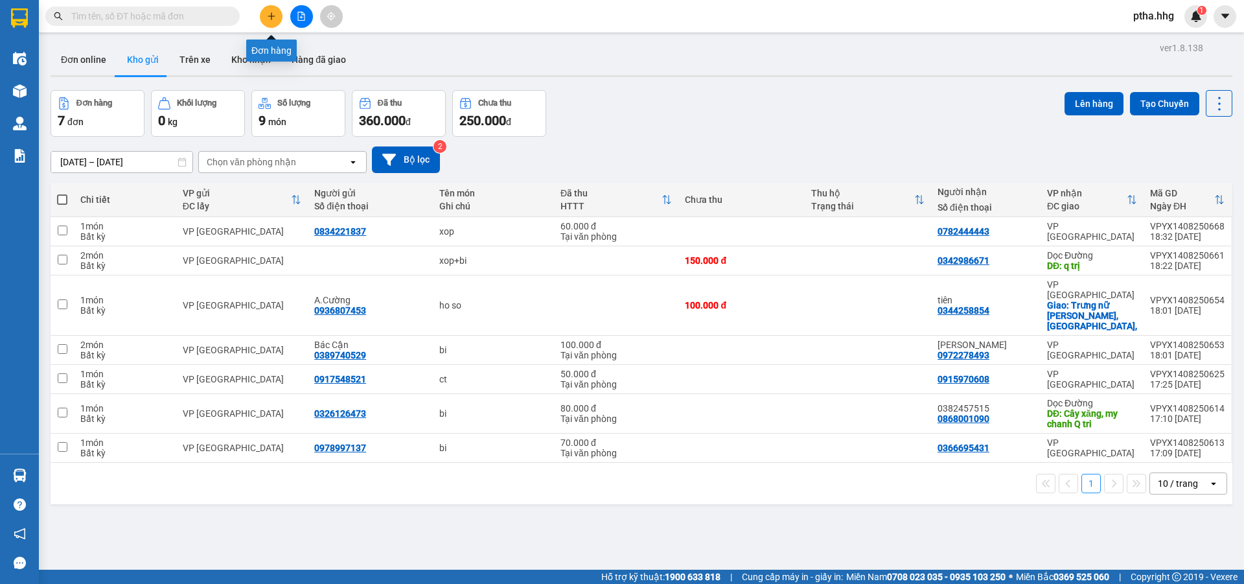
click at [267, 16] on icon "plus" at bounding box center [271, 16] width 9 height 9
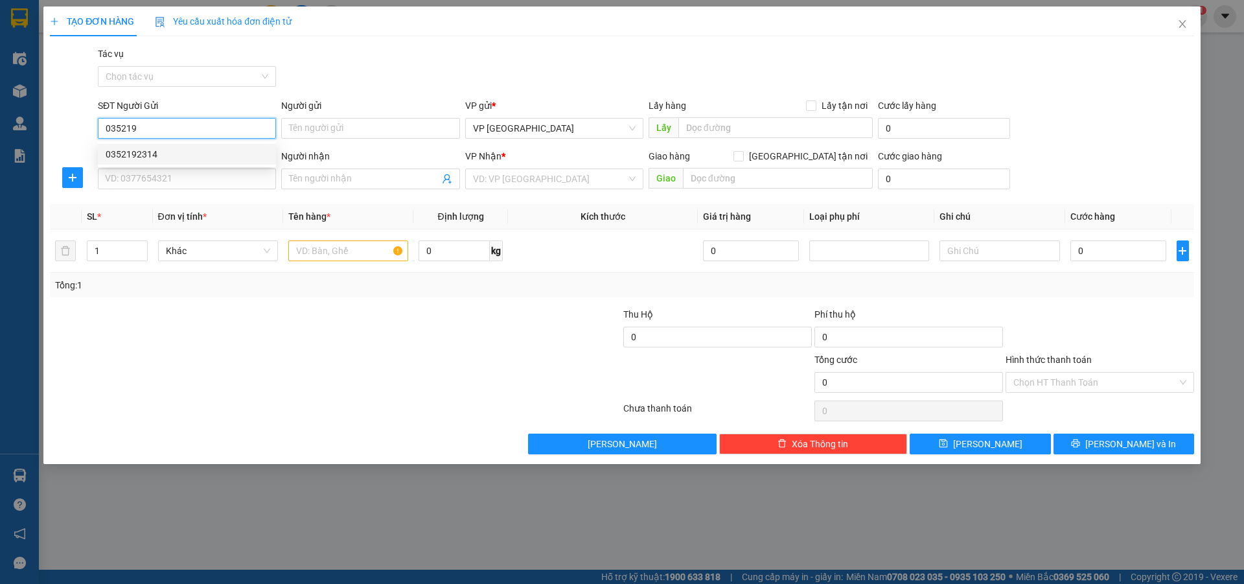
click at [131, 153] on div "0352192314" at bounding box center [187, 154] width 163 height 14
type input "0352192314"
click at [133, 181] on input "SĐT Người Nhận" at bounding box center [187, 178] width 178 height 21
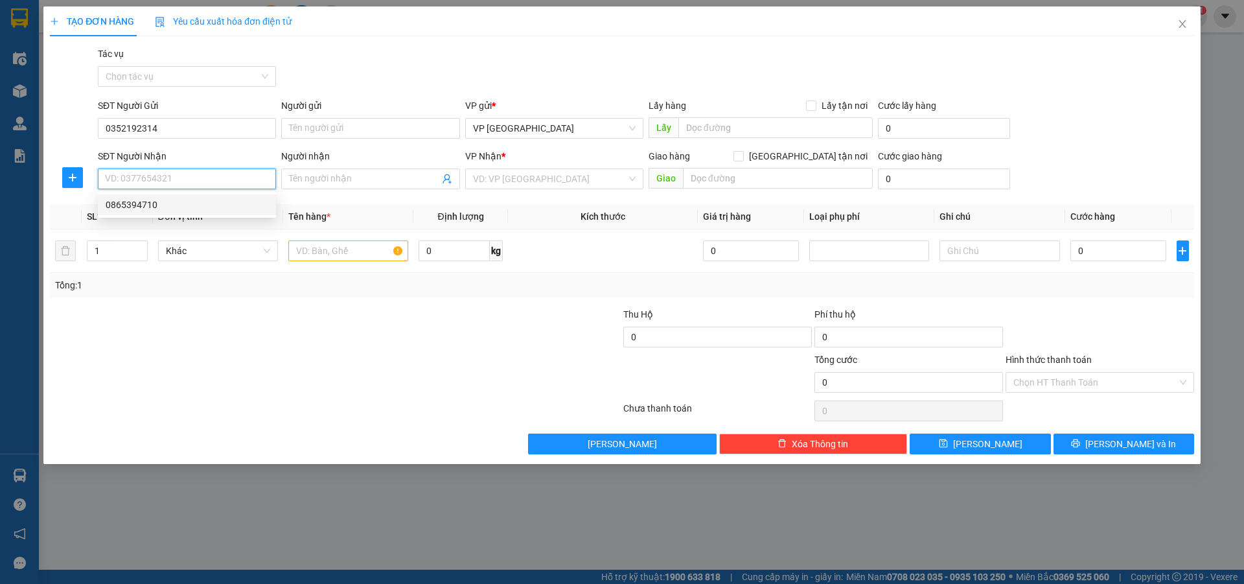
click at [132, 208] on div "0865394710" at bounding box center [187, 205] width 163 height 14
type input "0865394710"
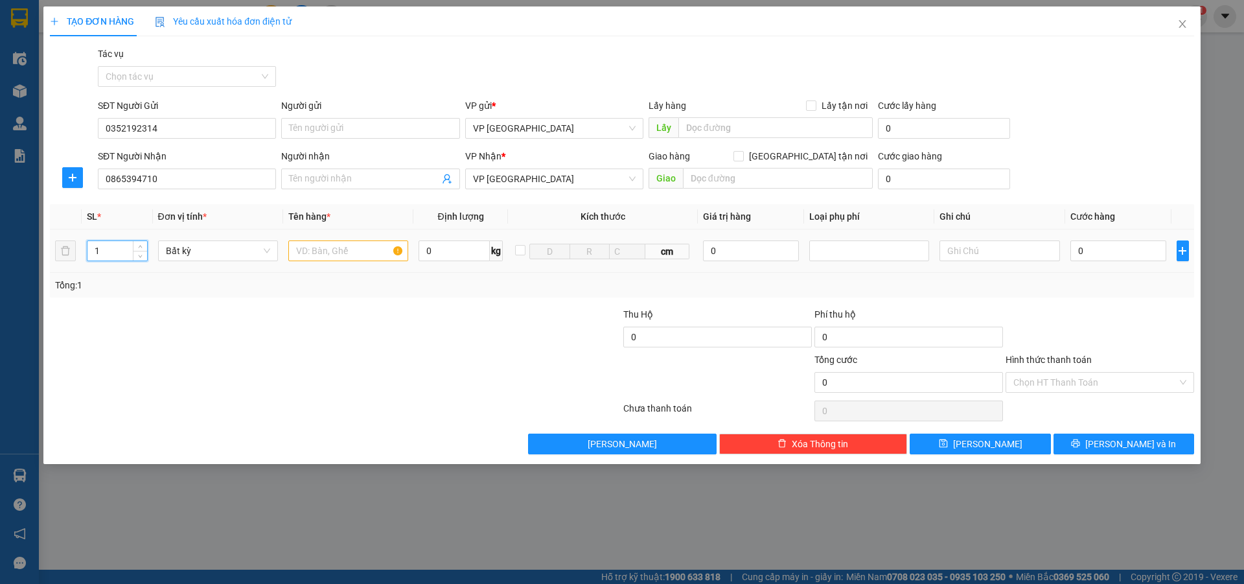
click at [111, 249] on input "1" at bounding box center [117, 250] width 60 height 19
type input "2"
click at [304, 253] on input "text" at bounding box center [348, 250] width 120 height 21
type input "ct+xop"
click at [1093, 250] on input "0" at bounding box center [1118, 250] width 97 height 21
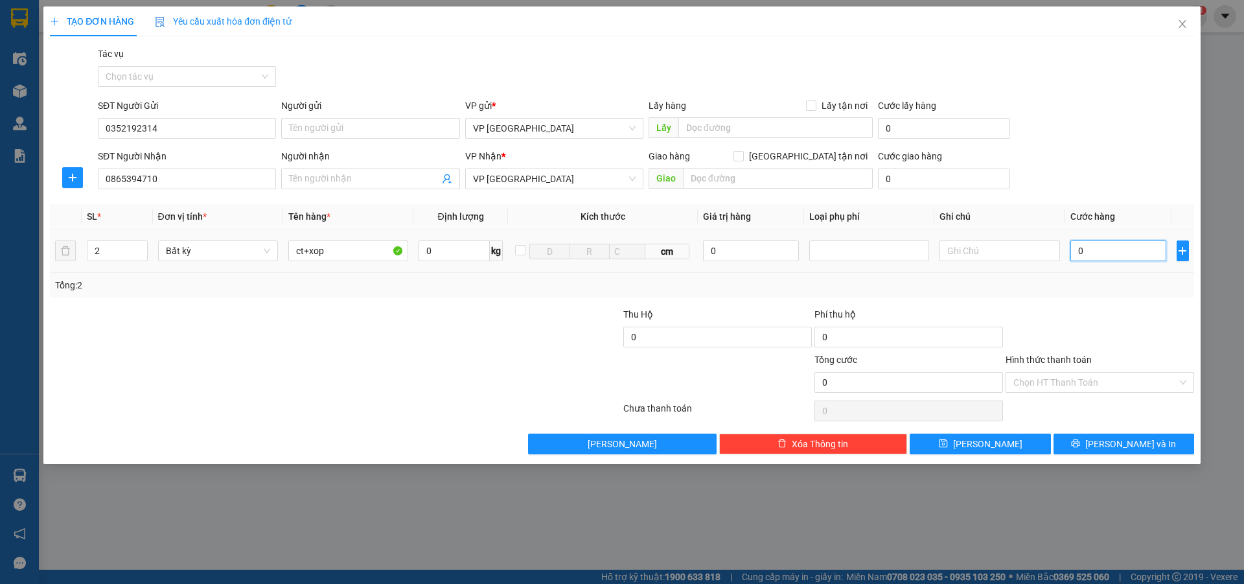
type input "1"
type input "10"
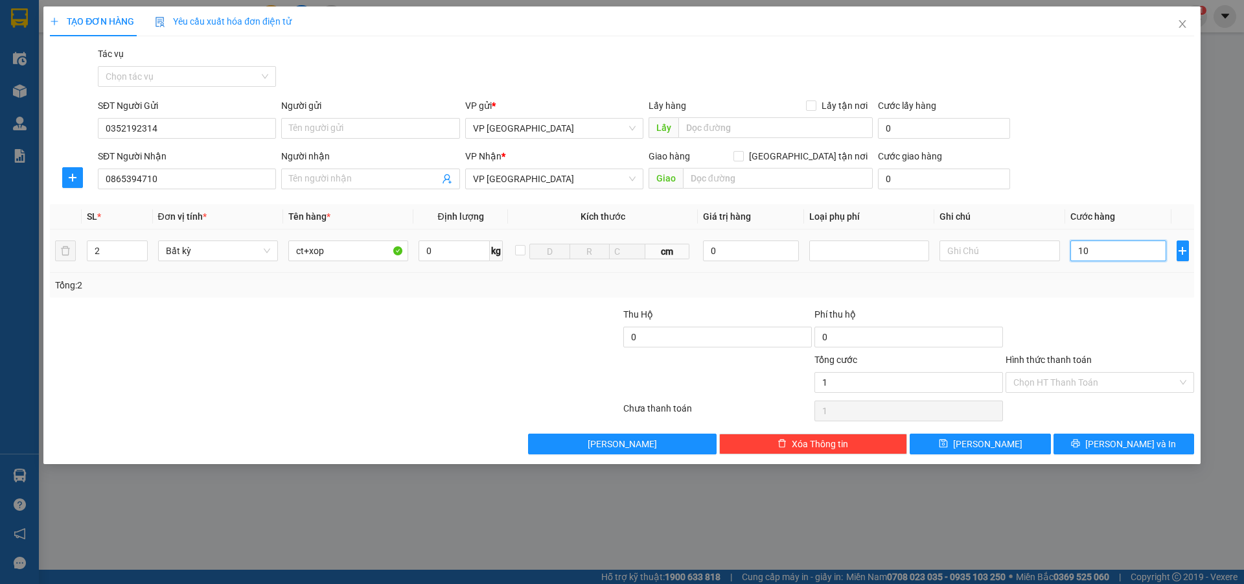
type input "10"
type input "100"
type input "1.000"
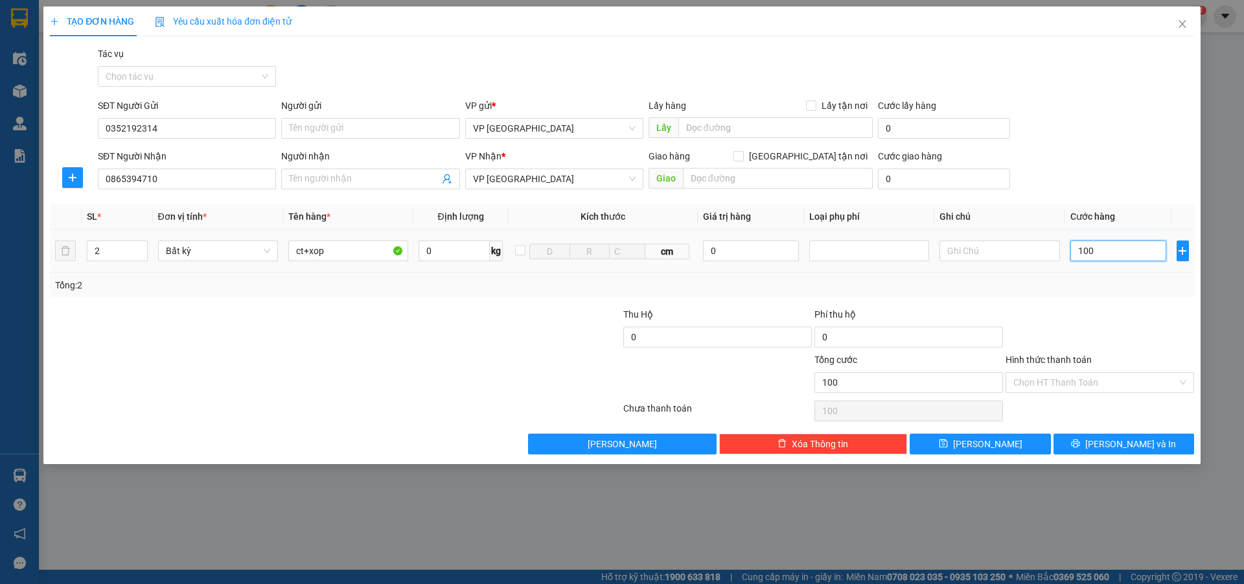
type input "1.000"
type input "10.000"
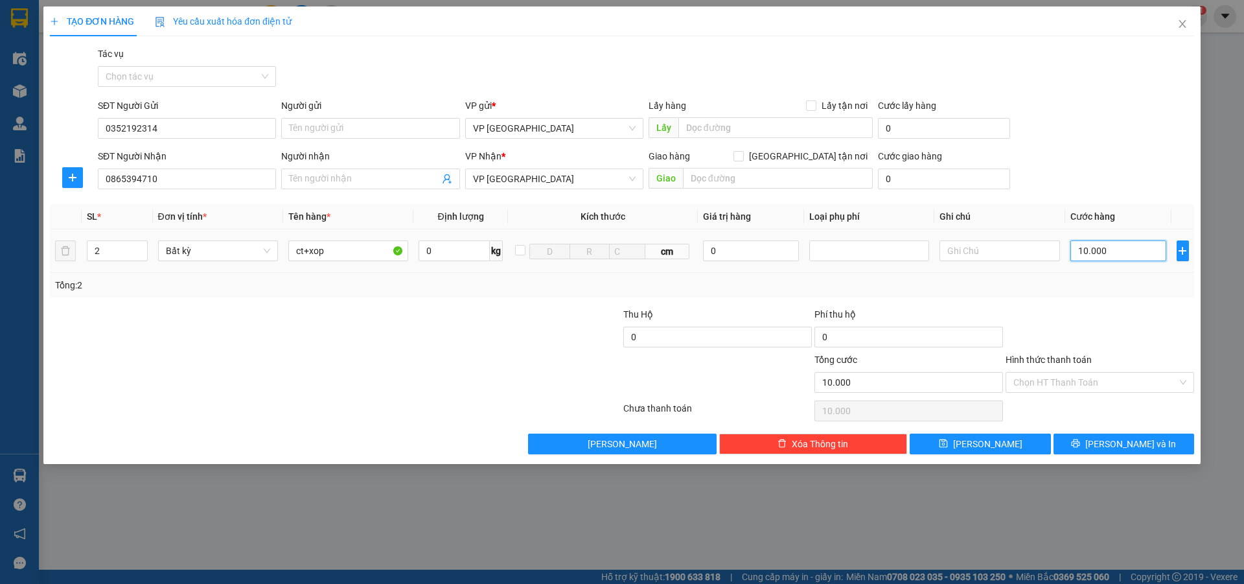
type input "100.000"
click at [1045, 383] on input "Hình thức thanh toán" at bounding box center [1095, 381] width 164 height 19
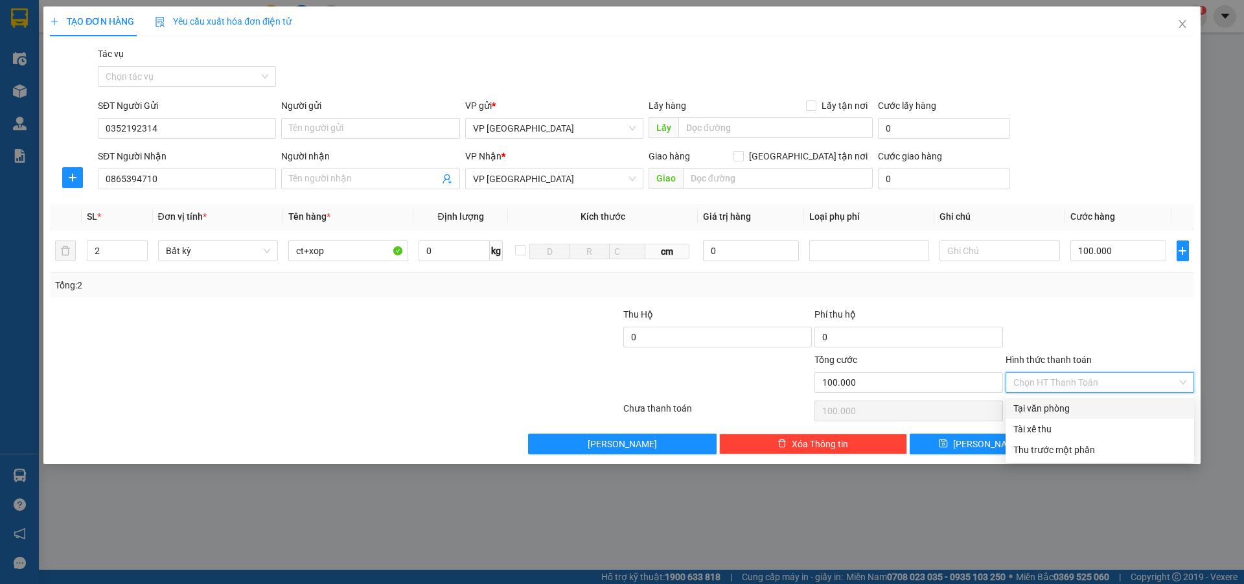
click at [1051, 405] on div "Tại văn phòng" at bounding box center [1099, 408] width 173 height 14
type input "0"
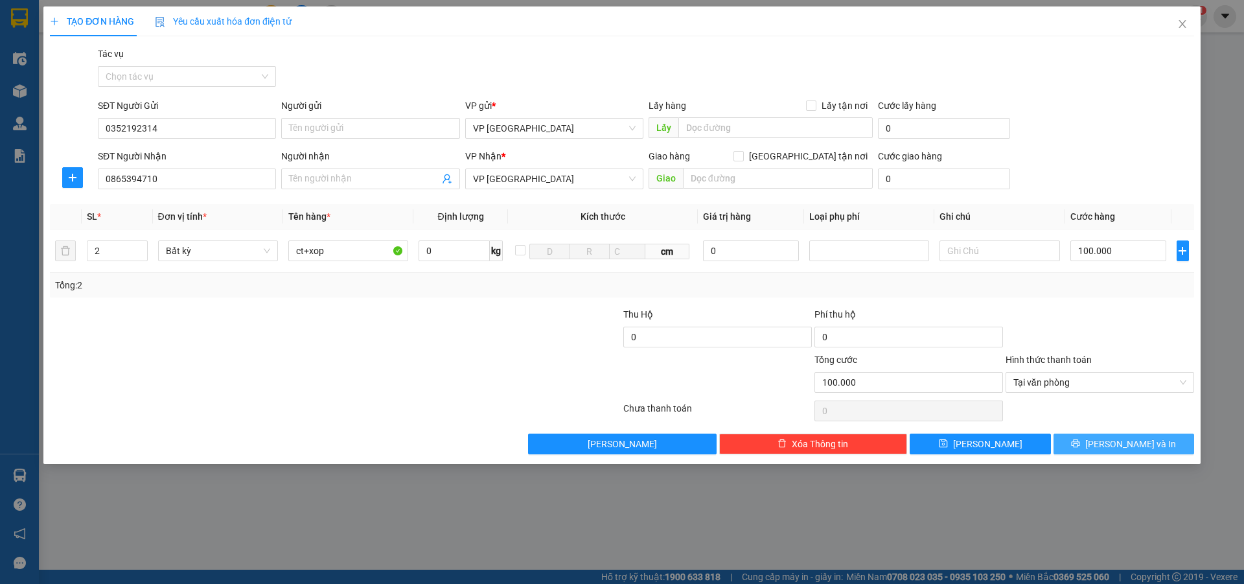
click at [1080, 437] on button "[PERSON_NAME] và In" at bounding box center [1123, 443] width 141 height 21
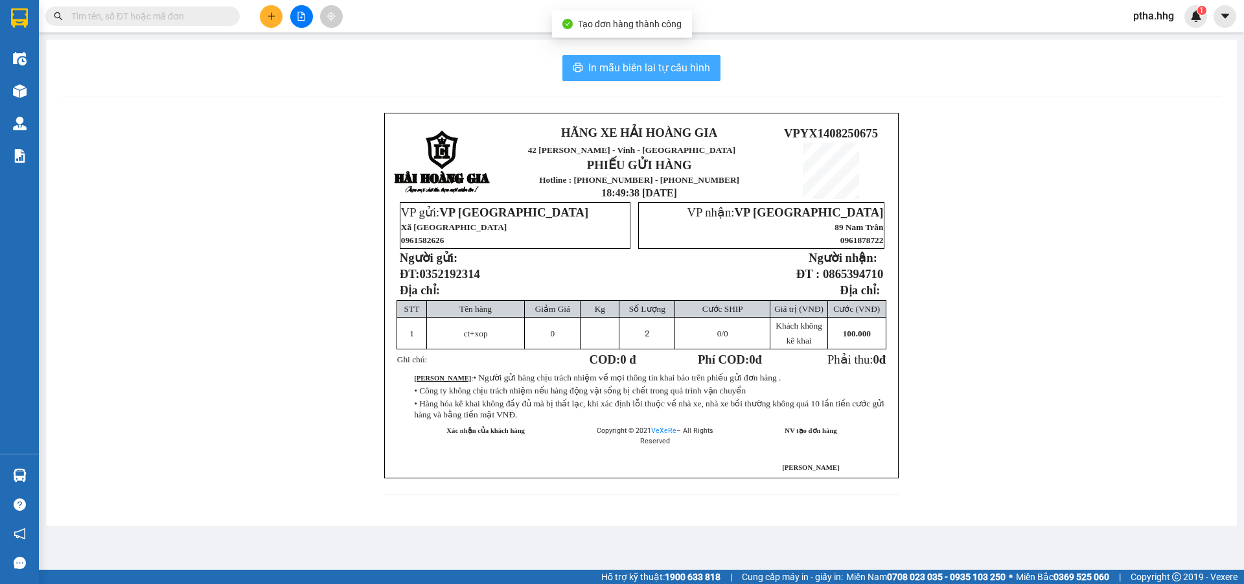
click at [674, 68] on span "In mẫu biên lai tự cấu hình" at bounding box center [649, 68] width 122 height 16
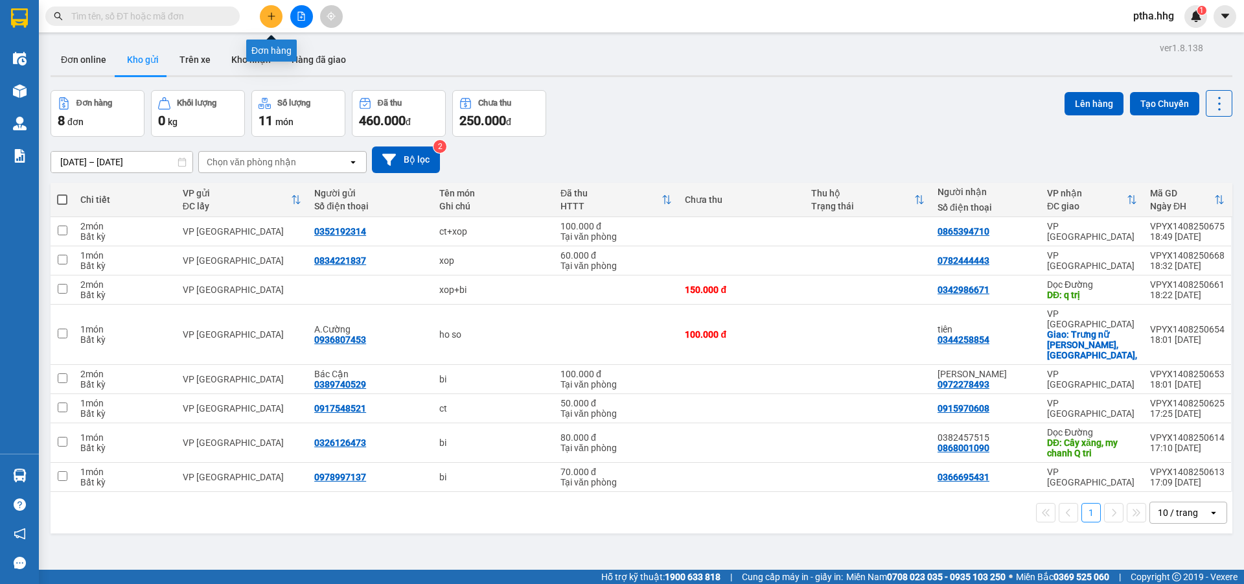
click at [277, 21] on button at bounding box center [271, 16] width 23 height 23
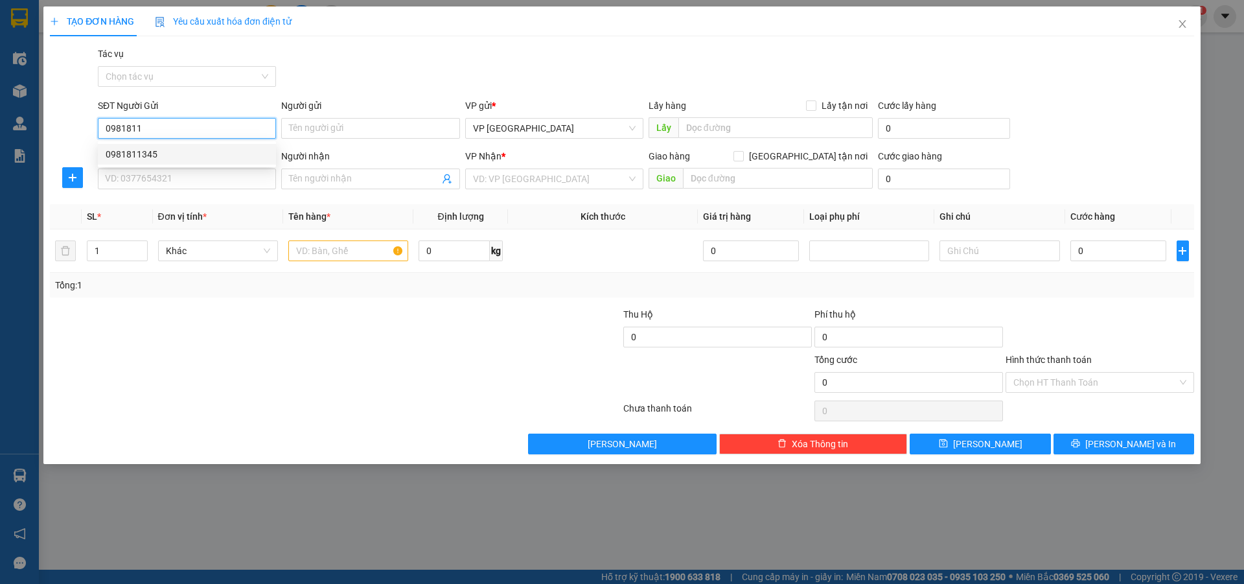
click at [135, 147] on div "0981811345" at bounding box center [187, 154] width 163 height 14
type input "0981811345"
click at [135, 182] on input "SĐT Người Nhận" at bounding box center [187, 178] width 178 height 21
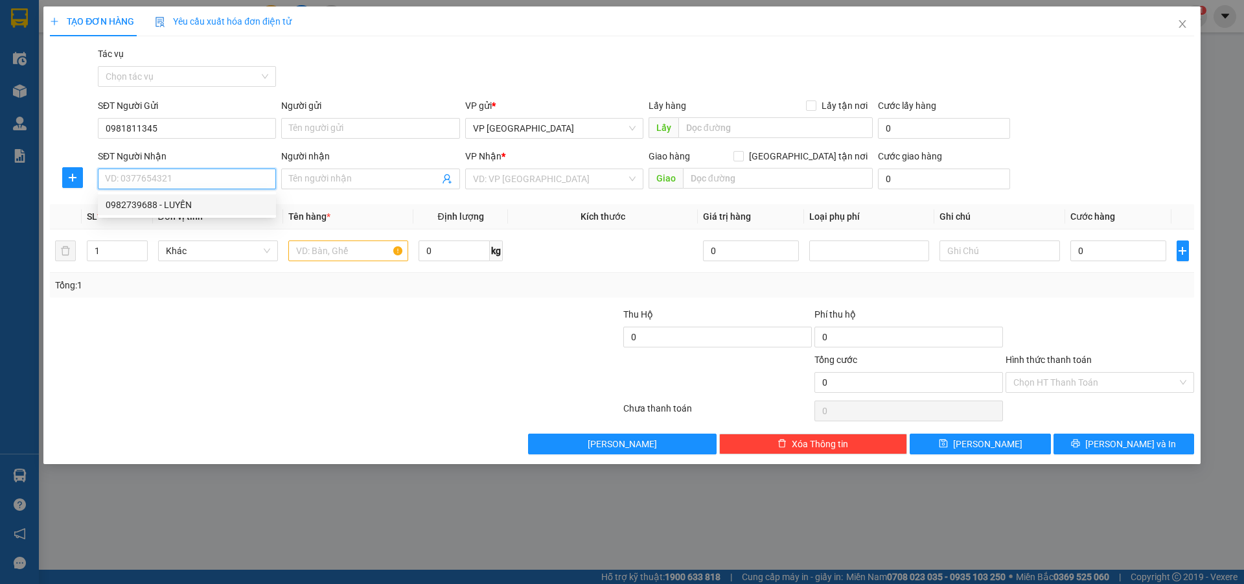
click at [133, 201] on div "0982739688 - LUYẾN" at bounding box center [187, 205] width 163 height 14
type input "0982739688"
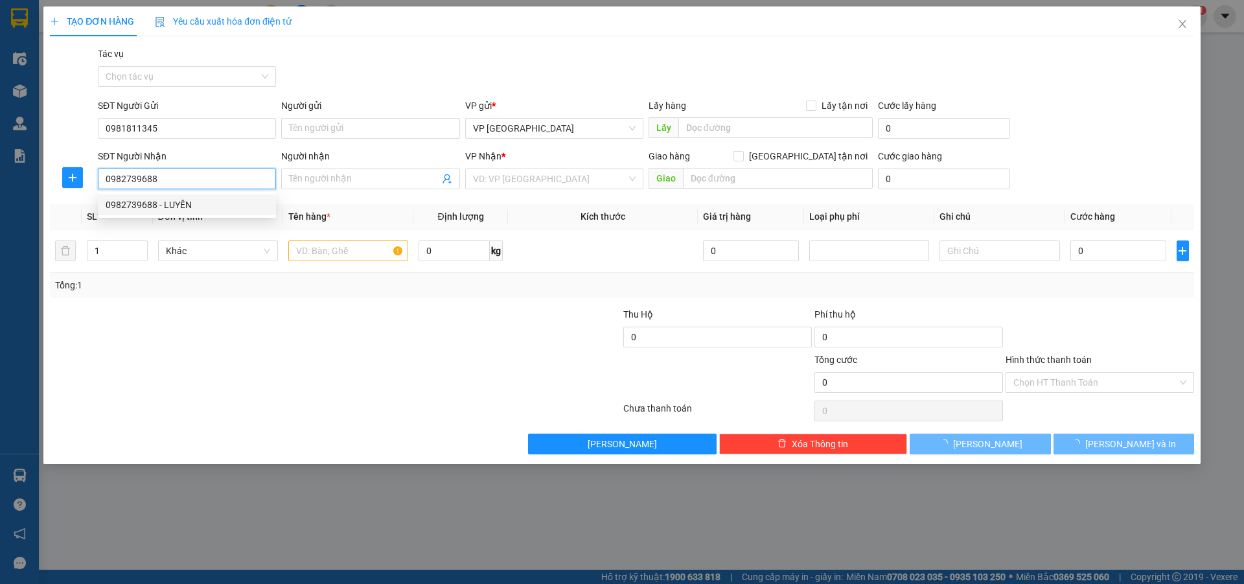
type input "LUYẾN"
type input "[PERSON_NAME],[GEOGRAPHIC_DATA]"
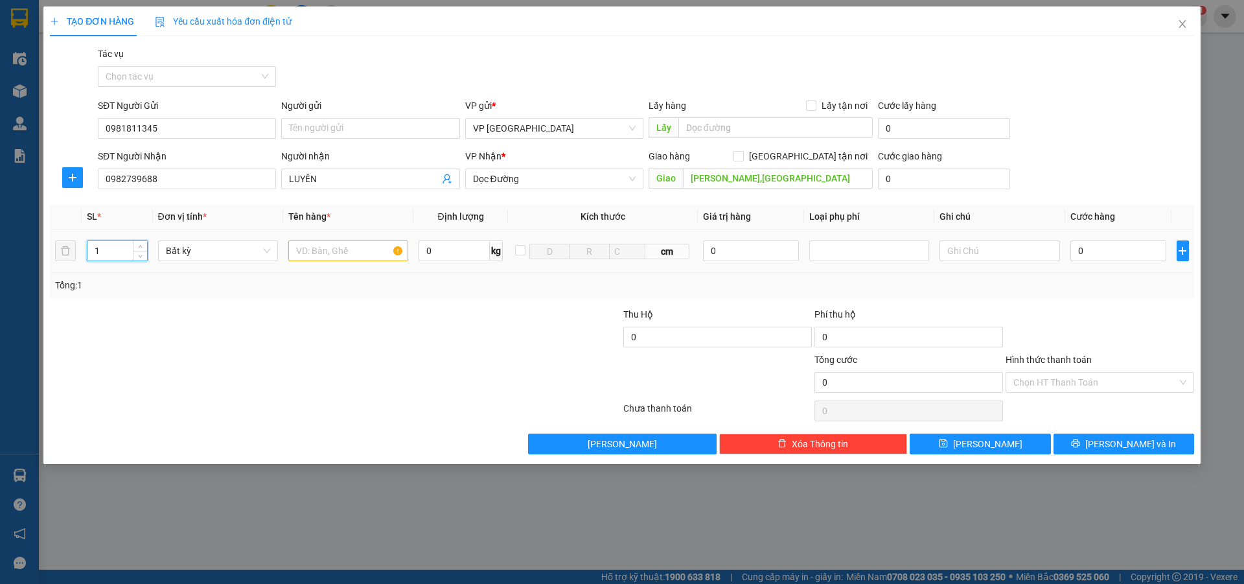
click at [104, 250] on input "1" at bounding box center [117, 250] width 60 height 19
type input "8"
click at [295, 249] on input "text" at bounding box center [348, 250] width 120 height 21
type input "ct"
click at [1094, 255] on input "0" at bounding box center [1118, 250] width 97 height 21
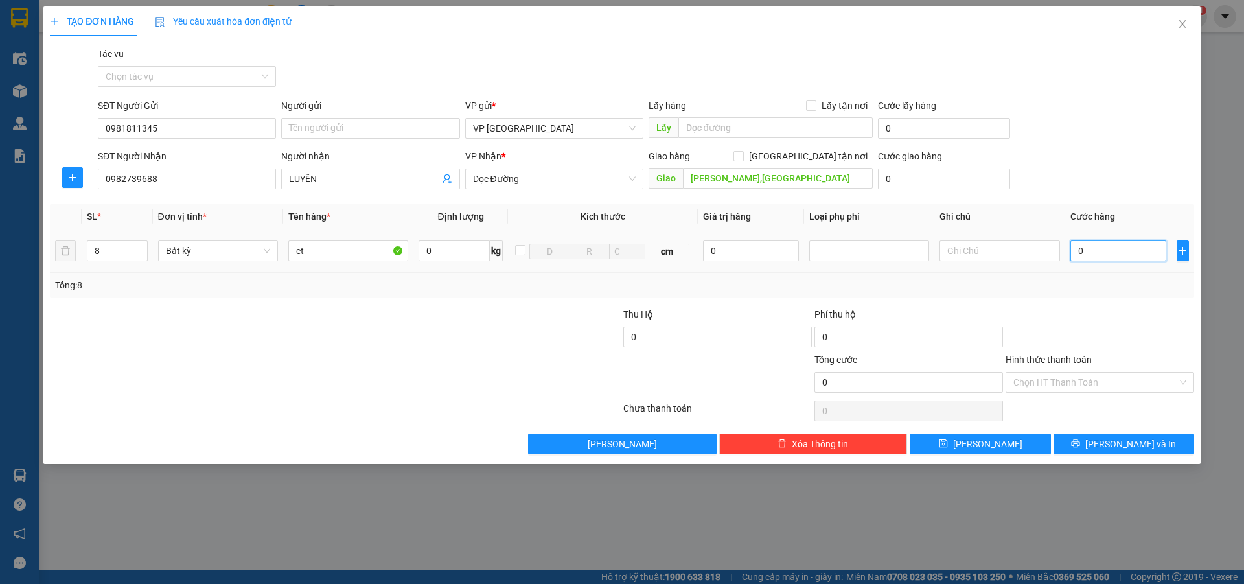
type input "5"
type input "56"
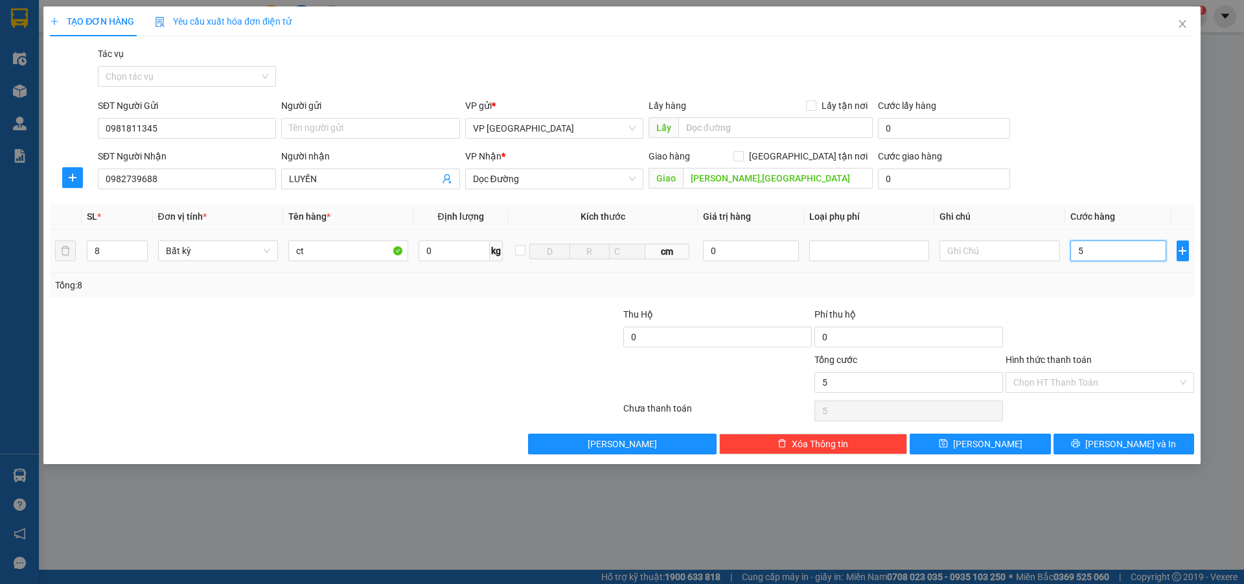
type input "56"
type input "560"
type input "5.600"
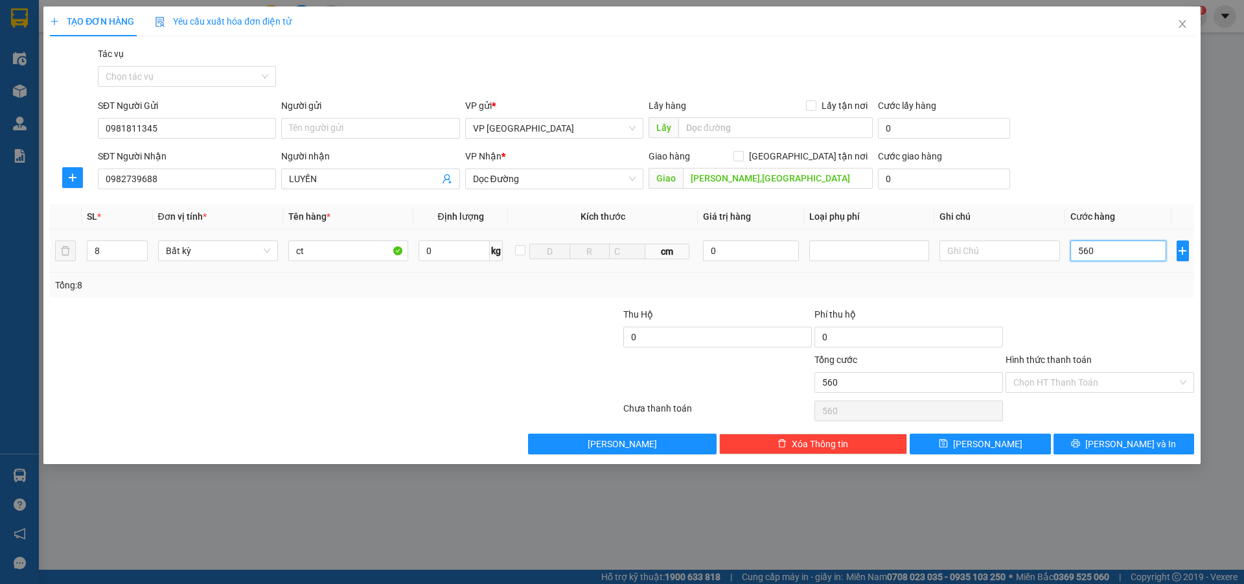
type input "5.600"
type input "56.000"
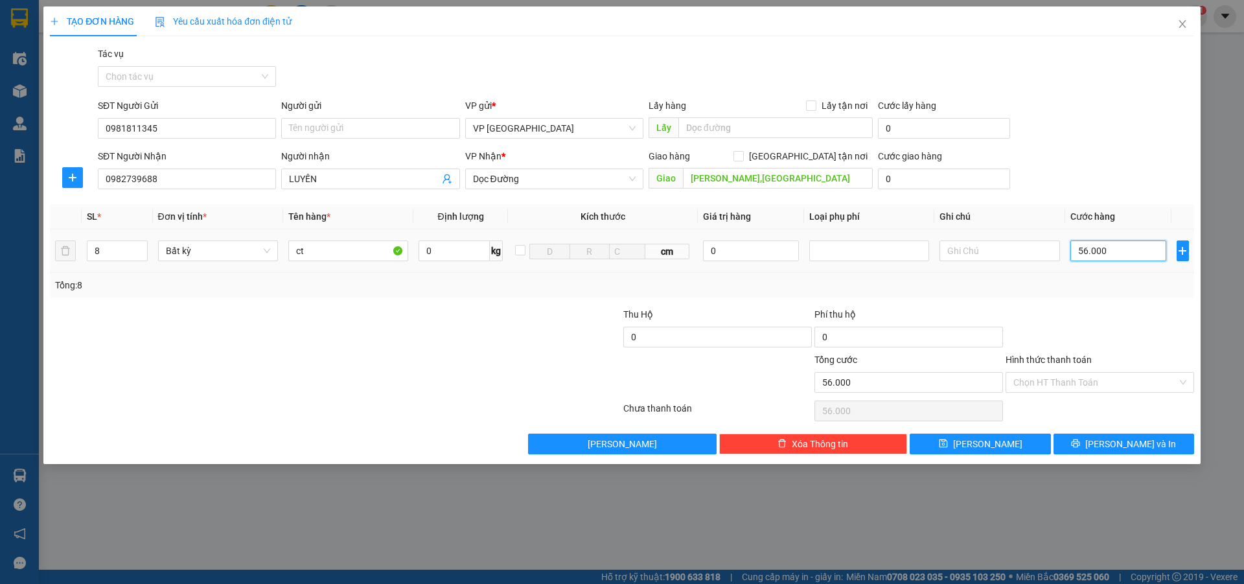
type input "560.000"
click at [1034, 381] on input "Hình thức thanh toán" at bounding box center [1095, 381] width 164 height 19
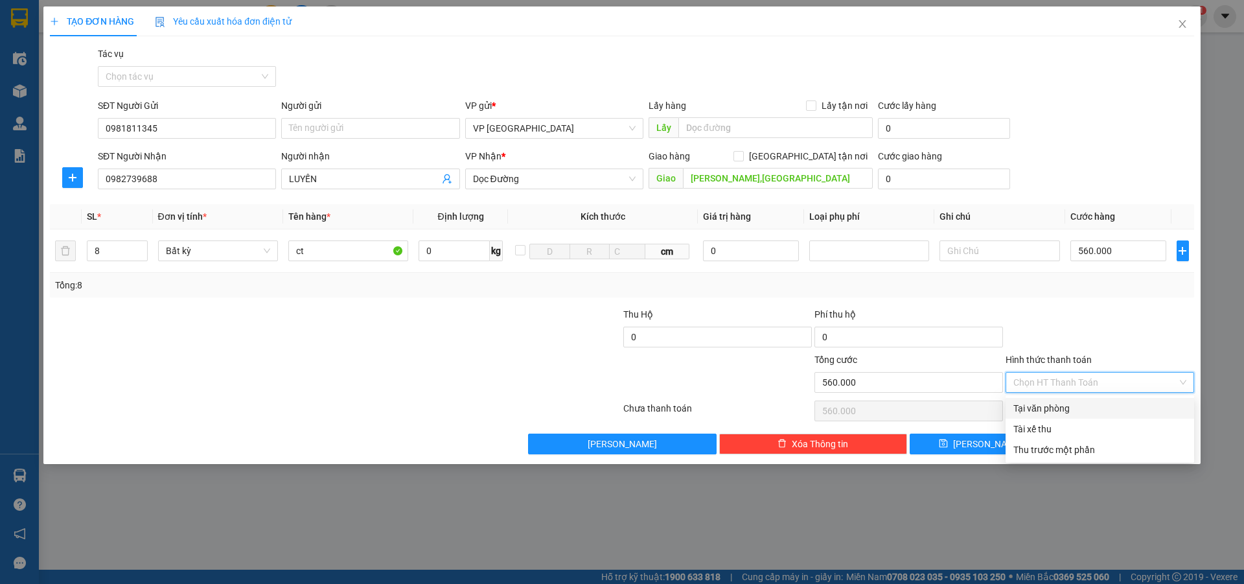
click at [1049, 402] on div "Tại văn phòng" at bounding box center [1099, 408] width 173 height 14
type input "0"
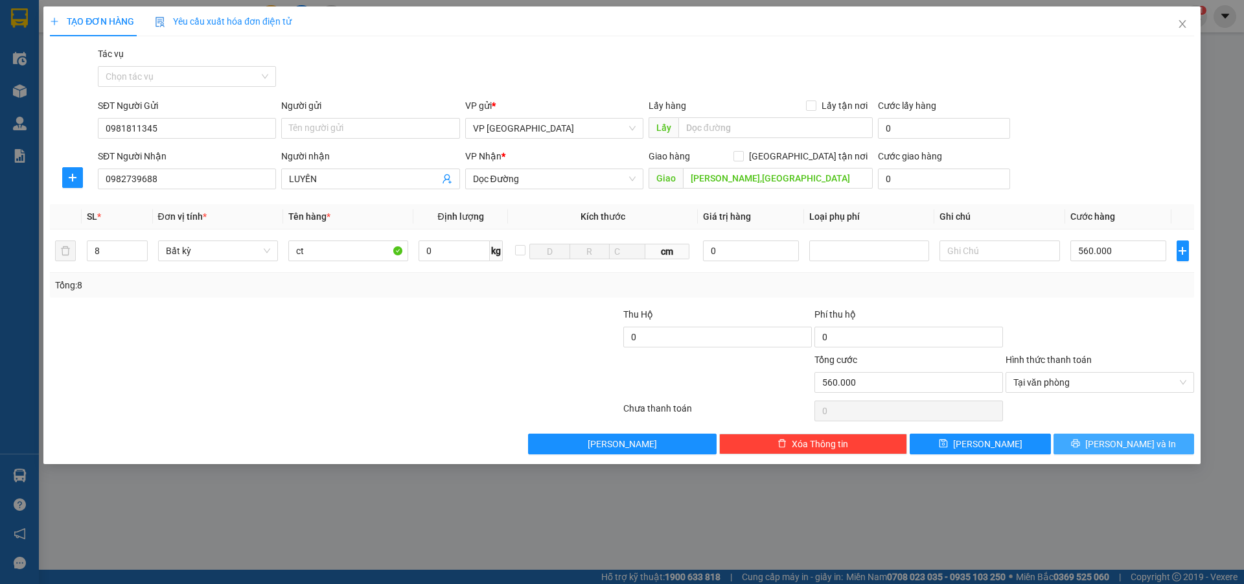
click at [1080, 445] on icon "printer" at bounding box center [1075, 442] width 9 height 9
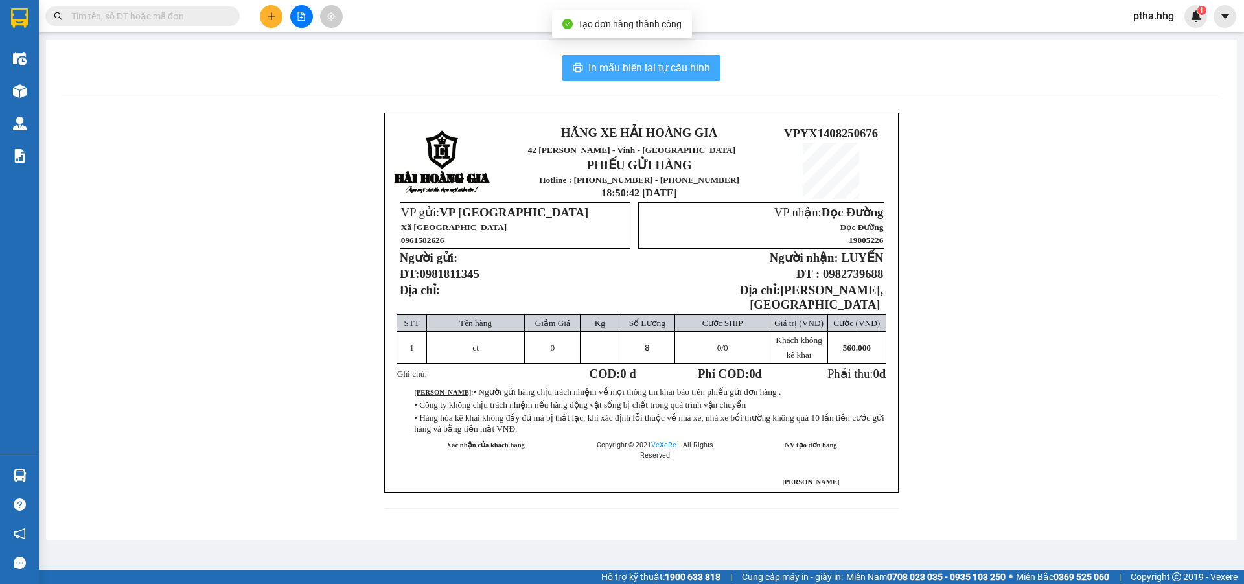
click at [662, 69] on span "In mẫu biên lai tự cấu hình" at bounding box center [649, 68] width 122 height 16
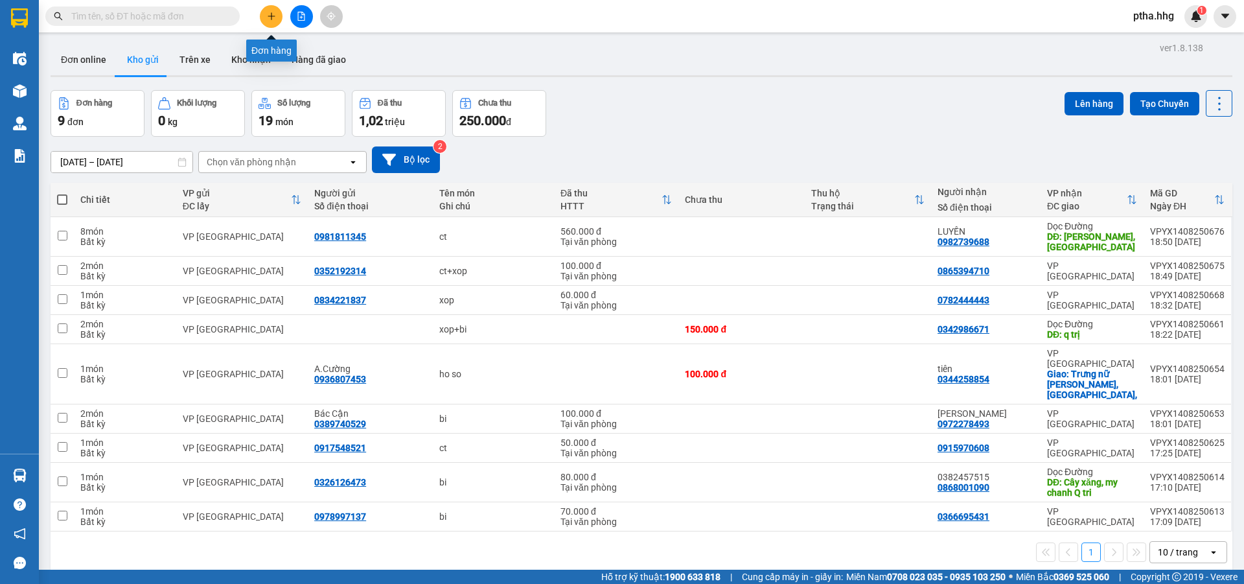
click at [271, 14] on icon "plus" at bounding box center [271, 16] width 9 height 9
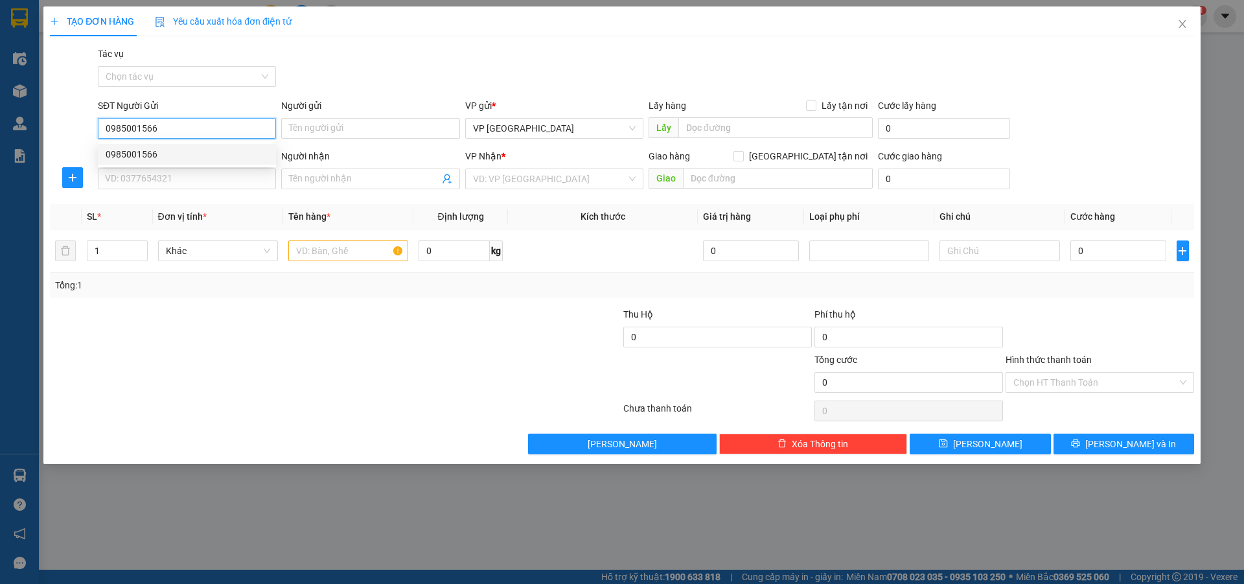
click at [126, 153] on div "0985001566" at bounding box center [187, 154] width 163 height 14
type input "0985001566"
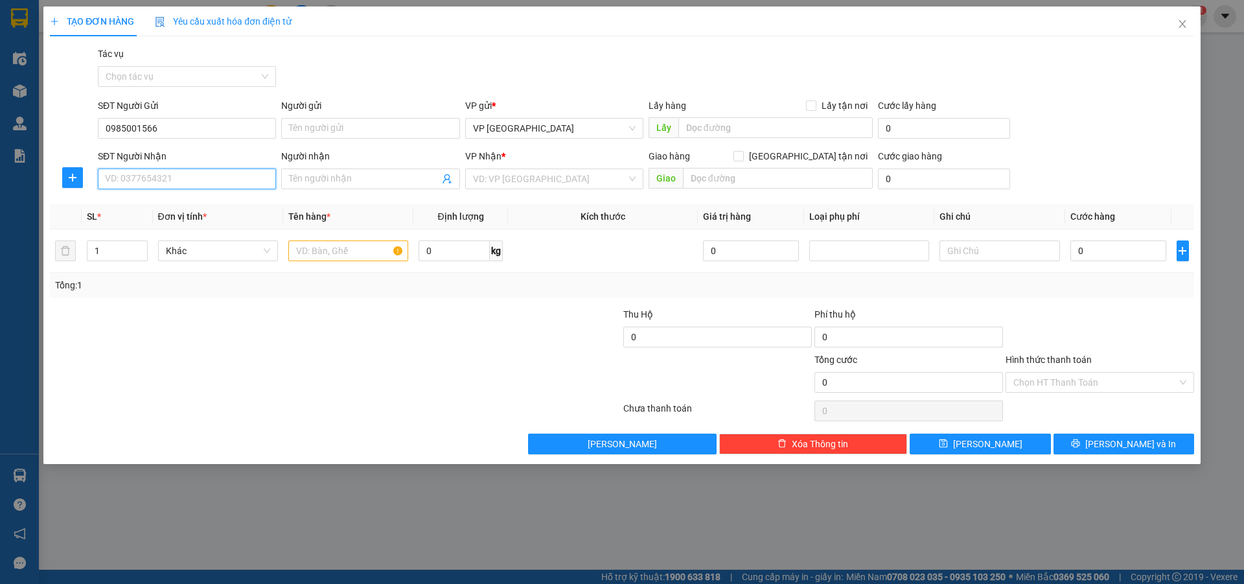
click at [126, 179] on input "SĐT Người Nhận" at bounding box center [187, 178] width 178 height 21
click at [156, 224] on div "0965638727" at bounding box center [187, 225] width 163 height 14
type input "0965638727"
click at [328, 253] on input "text" at bounding box center [348, 250] width 120 height 21
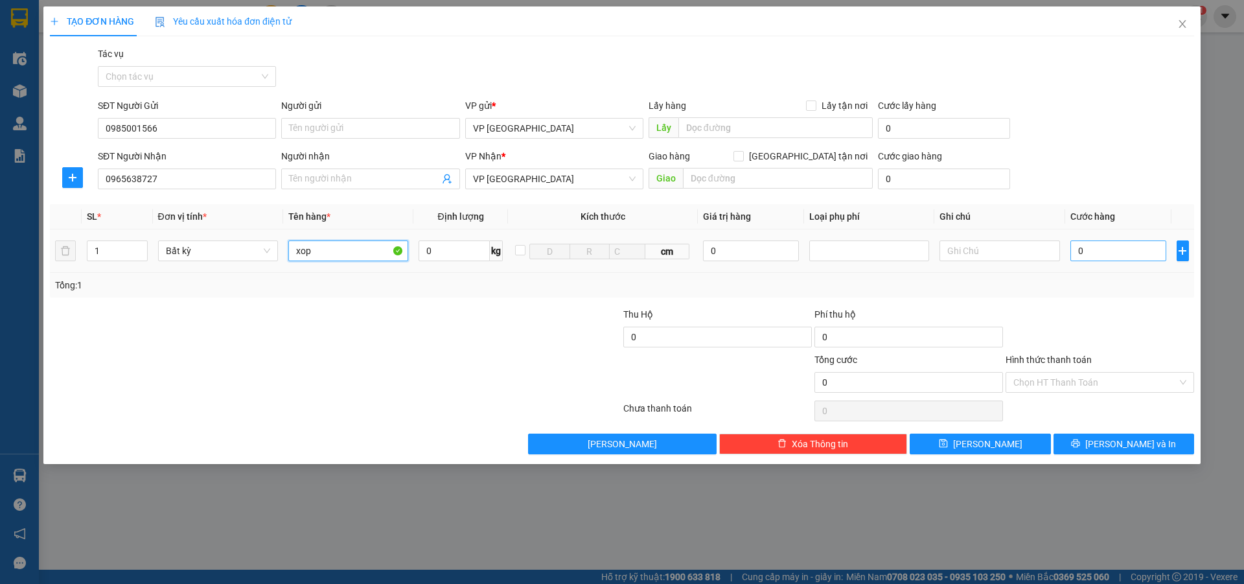
type input "xop"
click at [1105, 254] on input "0" at bounding box center [1118, 250] width 97 height 21
type input "5"
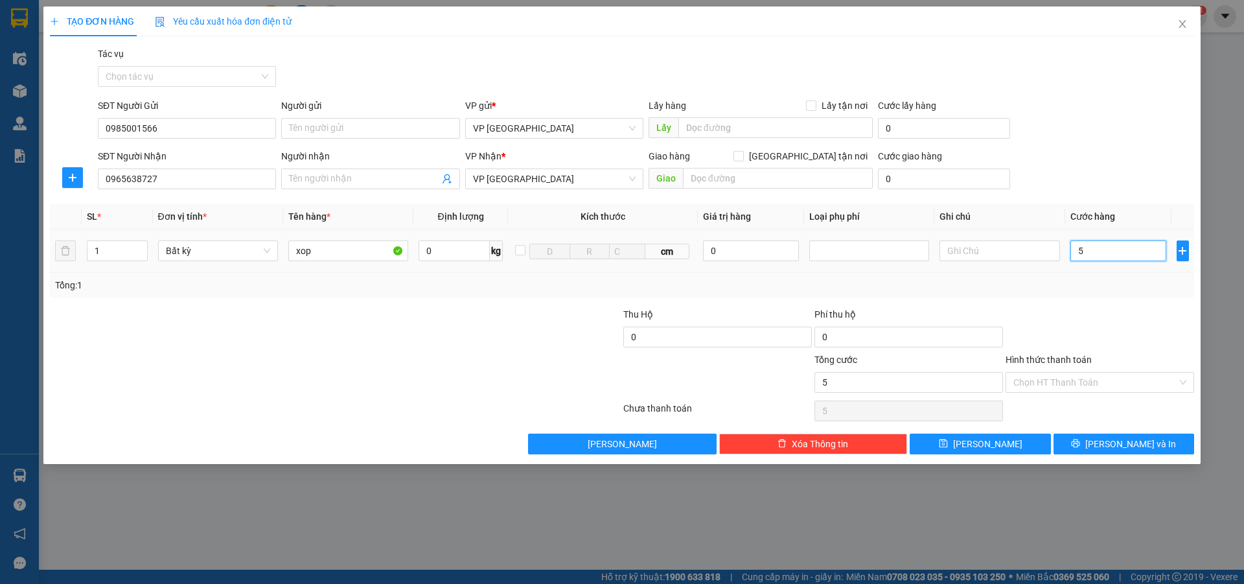
type input "50"
type input "500"
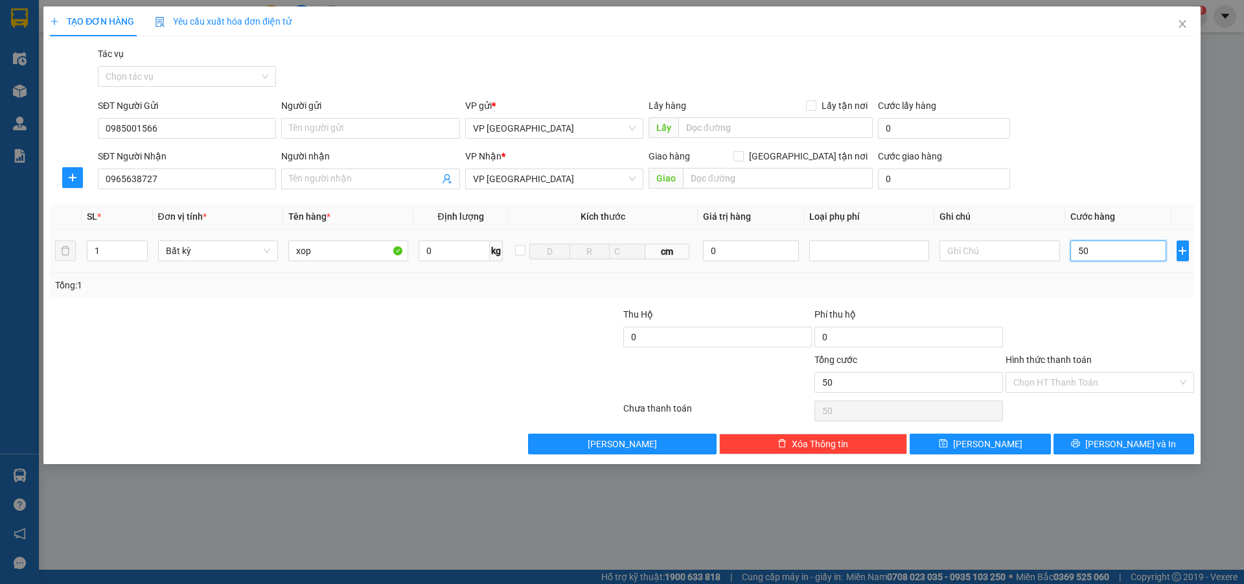
type input "500"
type input "5.000"
type input "50.000"
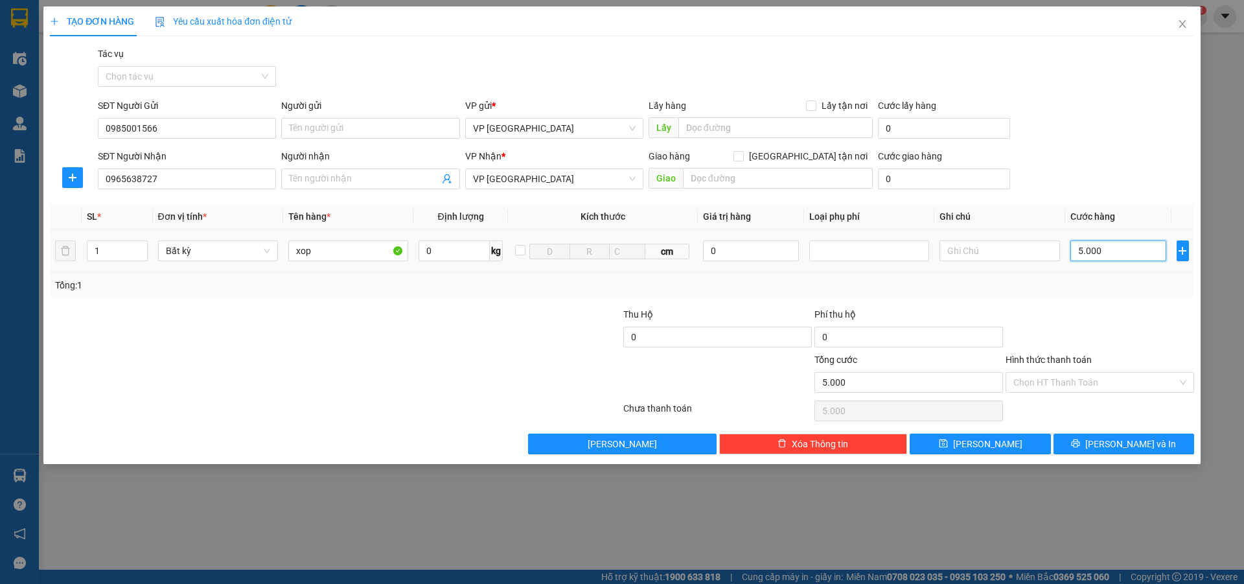
type input "50.000"
type input "500.000"
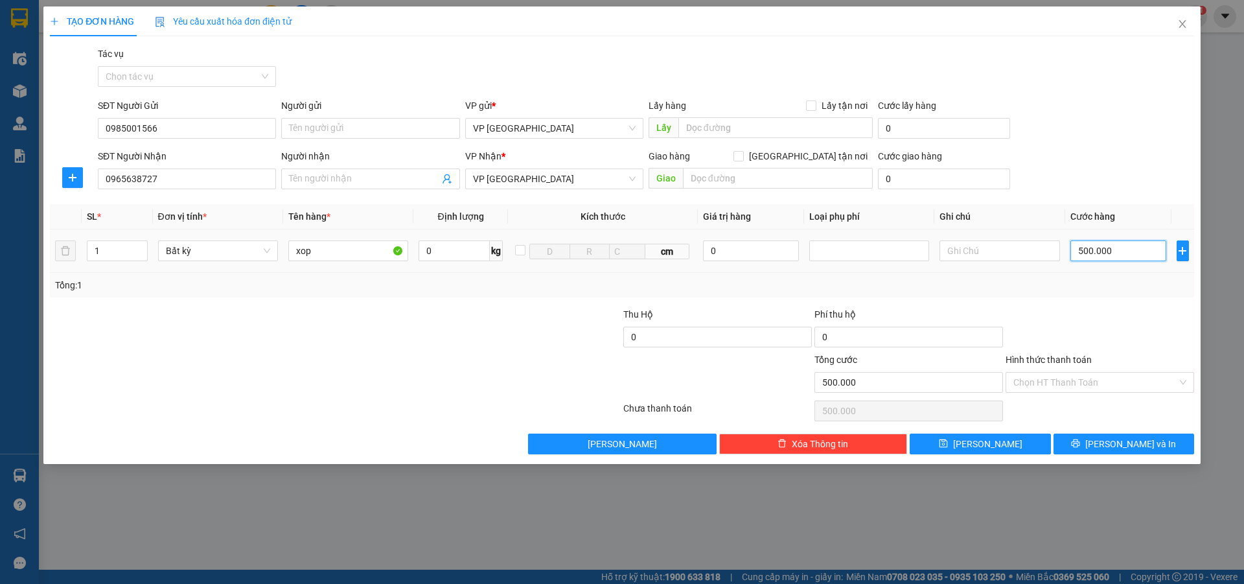
type input "50.000"
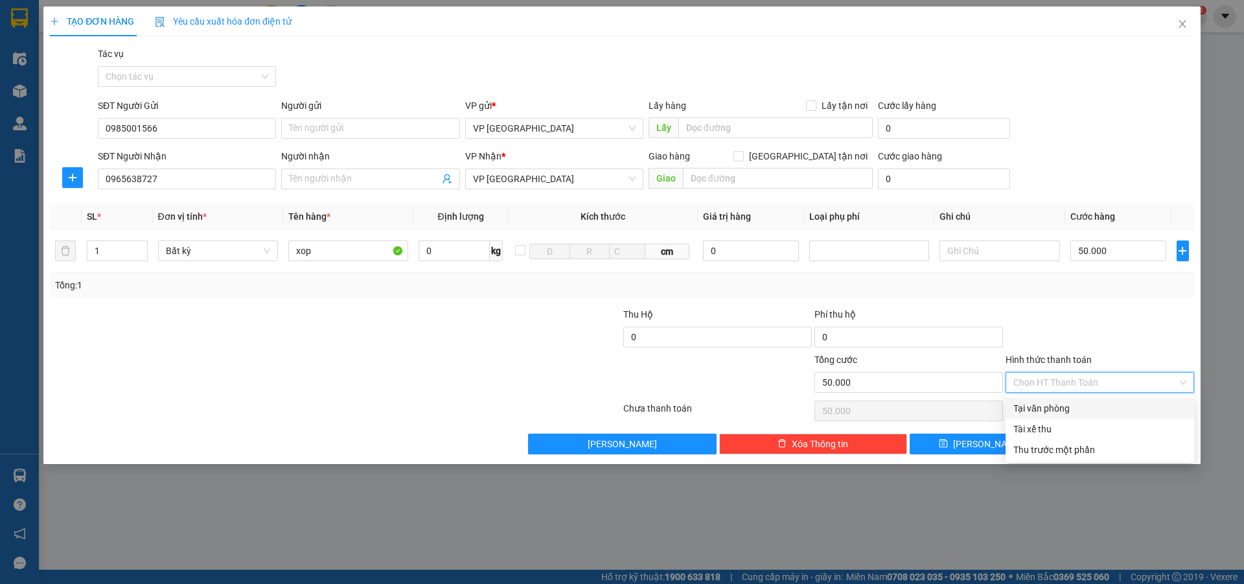
click at [1069, 386] on input "Hình thức thanh toán" at bounding box center [1095, 381] width 164 height 19
click at [1065, 407] on div "Tại văn phòng" at bounding box center [1099, 408] width 173 height 14
type input "0"
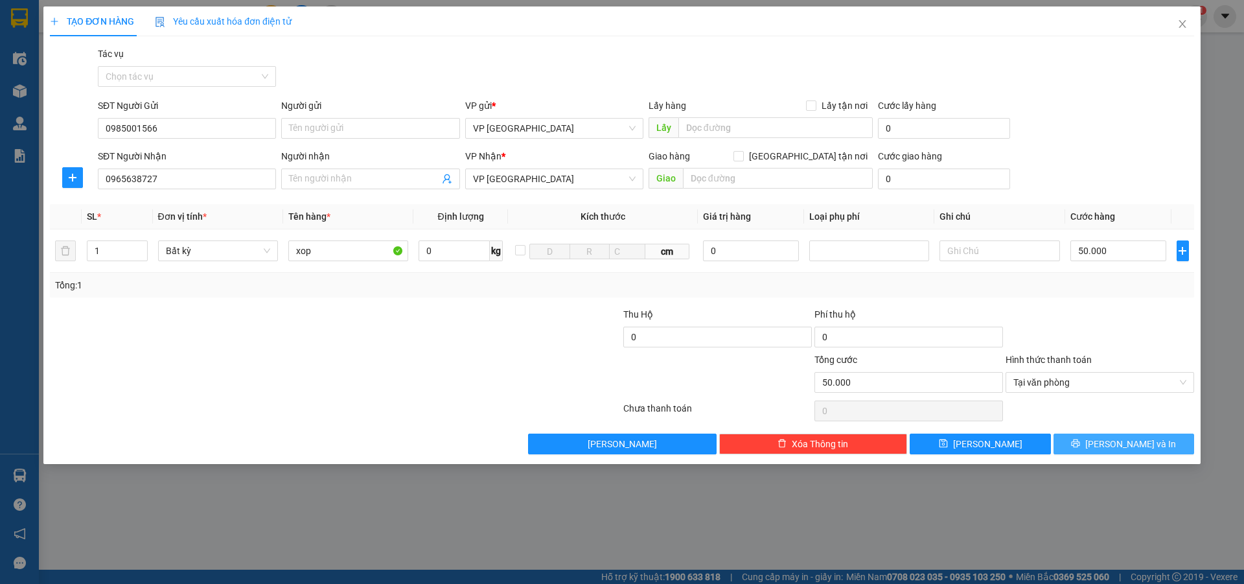
click at [1089, 440] on button "[PERSON_NAME] và In" at bounding box center [1123, 443] width 141 height 21
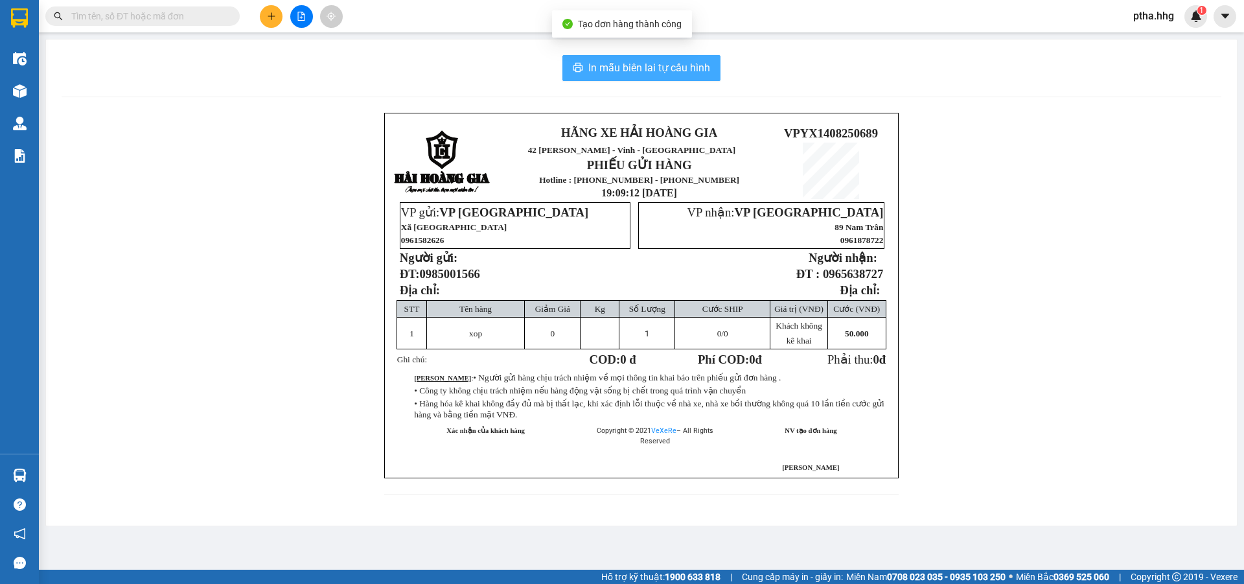
click at [666, 73] on span "In mẫu biên lai tự cấu hình" at bounding box center [649, 68] width 122 height 16
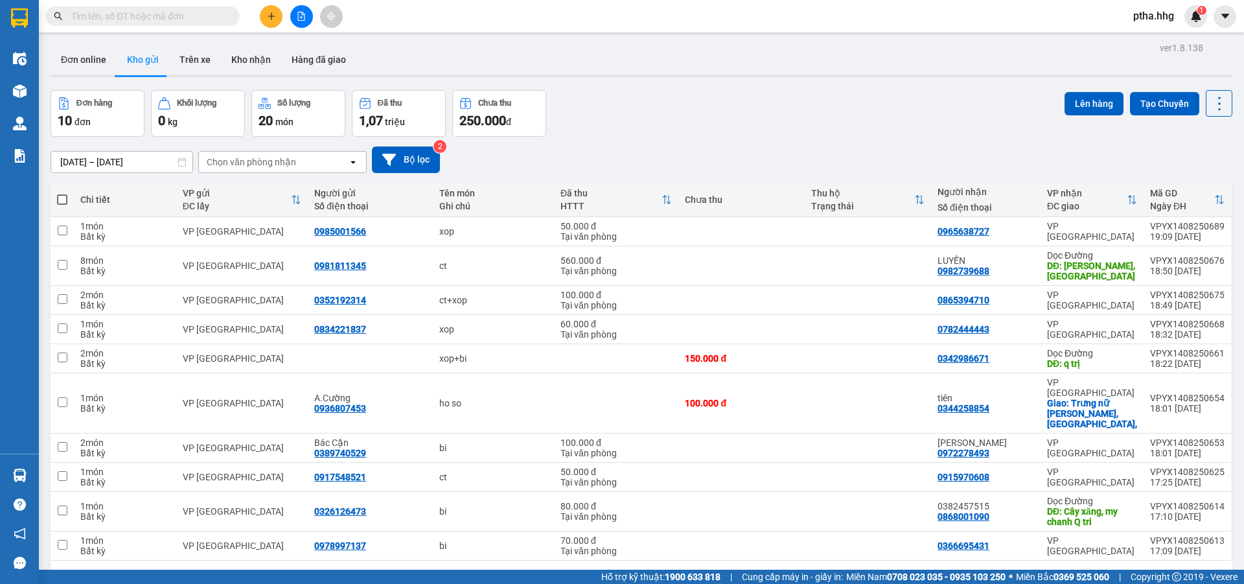
click at [1161, 14] on span "ptha.hhg" at bounding box center [1153, 16] width 62 height 16
click at [1159, 35] on span "Đăng xuất" at bounding box center [1169, 40] width 54 height 14
